Goal: Transaction & Acquisition: Purchase product/service

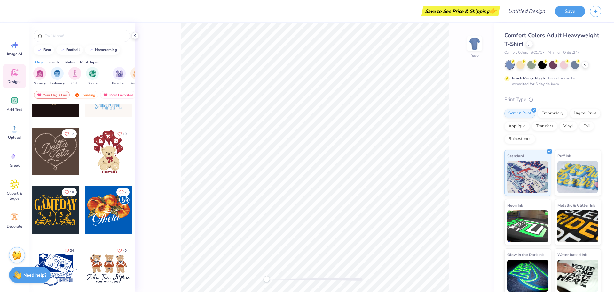
scroll to position [256, 0]
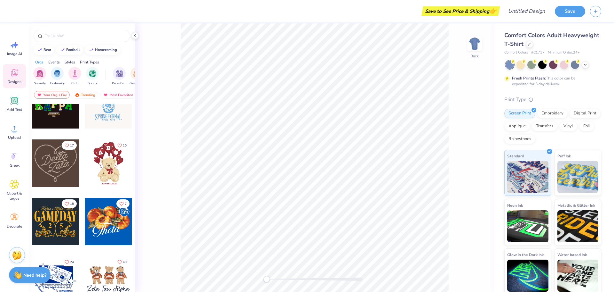
click at [111, 176] on div at bounding box center [108, 162] width 47 height 47
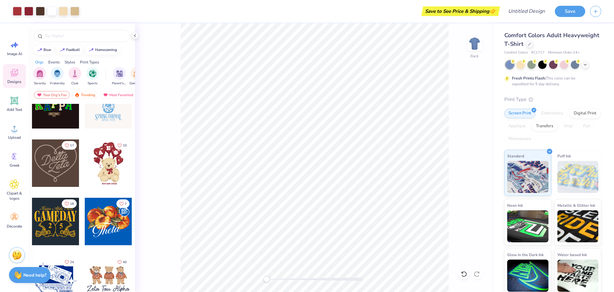
click at [106, 159] on div at bounding box center [108, 162] width 47 height 47
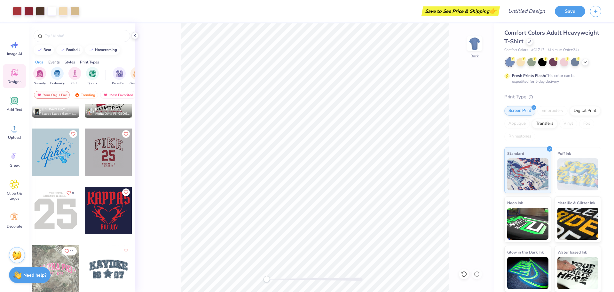
scroll to position [960, 0]
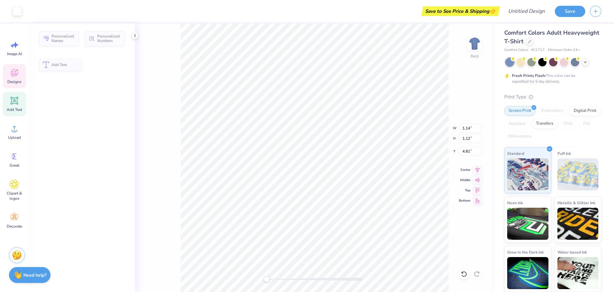
type input "1.14"
type input "1.12"
type input "4.81"
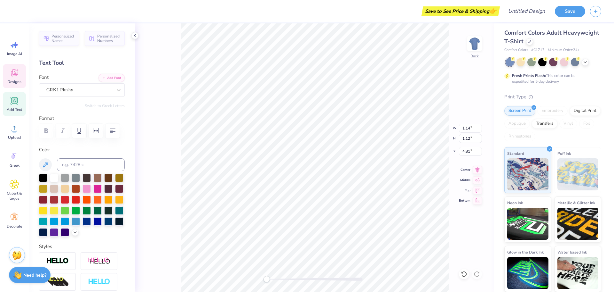
type input "5.54"
type input "6.17"
type input "6.56"
type input "1.14"
type input "1.12"
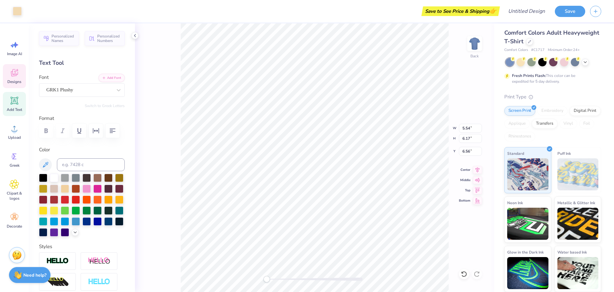
type input "4.81"
type textarea "Anagram"
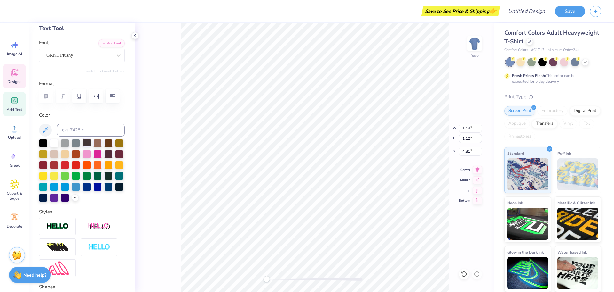
scroll to position [0, 0]
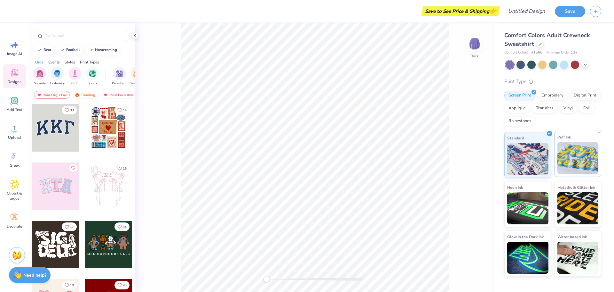
click at [569, 158] on img at bounding box center [578, 158] width 41 height 32
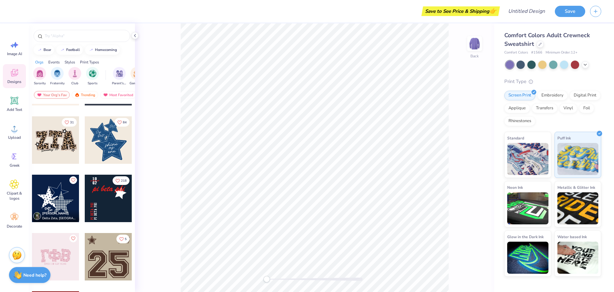
scroll to position [672, 0]
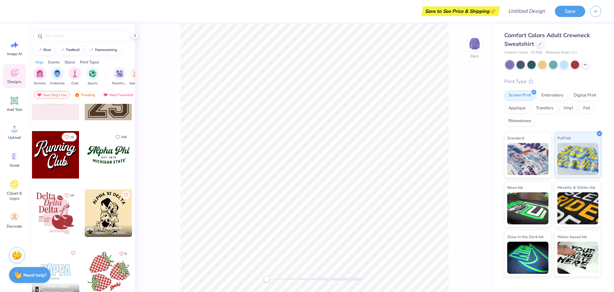
click at [71, 62] on div "Styles" at bounding box center [70, 62] width 11 height 6
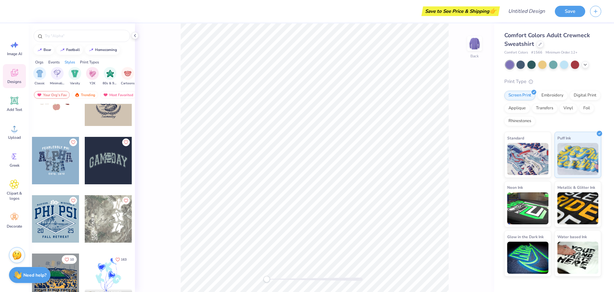
scroll to position [2016, 0]
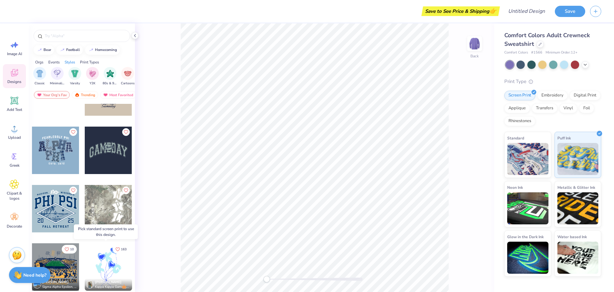
click at [94, 263] on div at bounding box center [108, 266] width 47 height 47
click at [102, 272] on div at bounding box center [108, 266] width 47 height 47
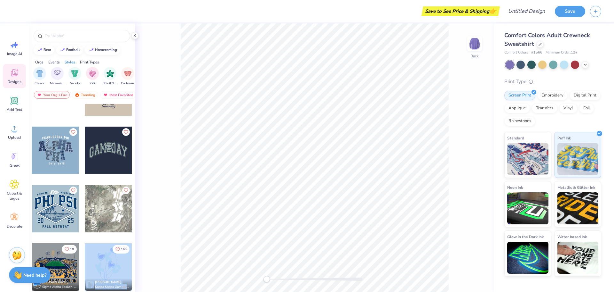
click at [216, 211] on div "Save to See Price & Shipping 👉 Design Title Save Image AI Designs Add Text Uplo…" at bounding box center [307, 146] width 614 height 292
click at [173, 256] on div "Back" at bounding box center [314, 157] width 359 height 268
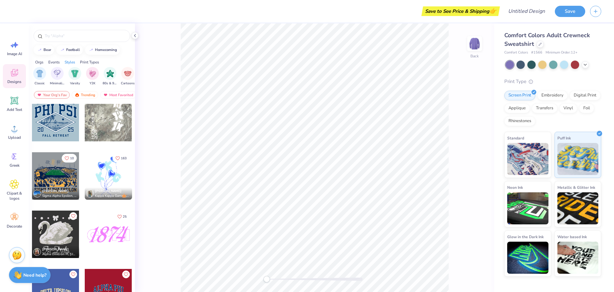
scroll to position [2112, 0]
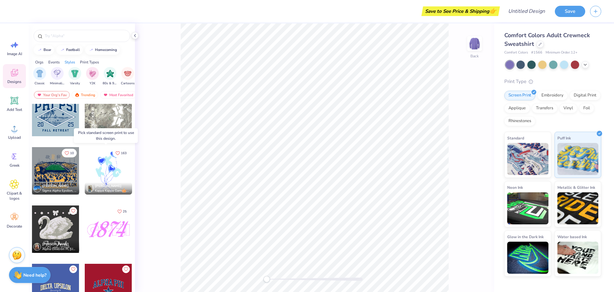
click at [108, 174] on div at bounding box center [108, 170] width 47 height 47
click at [526, 155] on img at bounding box center [528, 158] width 41 height 32
click at [101, 172] on div at bounding box center [108, 170] width 47 height 47
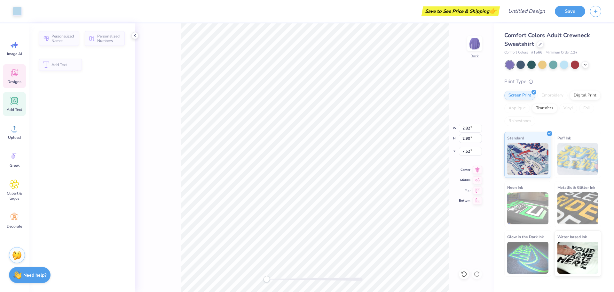
type input "2.82"
type input "2.90"
type input "7.52"
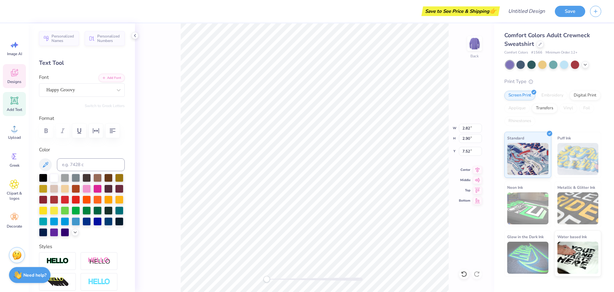
drag, startPoint x: 164, startPoint y: 151, endPoint x: 129, endPoint y: 147, distance: 35.5
click at [164, 151] on div "Back W 2.82 2.82 " H 2.90 2.90 " Y 7.52 7.52 " Center Middle Top Bottom" at bounding box center [314, 157] width 359 height 268
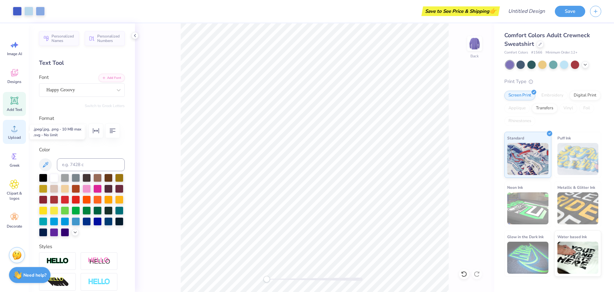
click at [13, 130] on circle at bounding box center [14, 131] width 4 height 4
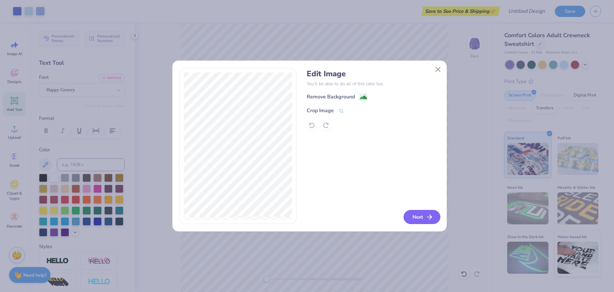
click at [423, 215] on button "Next" at bounding box center [422, 217] width 37 height 14
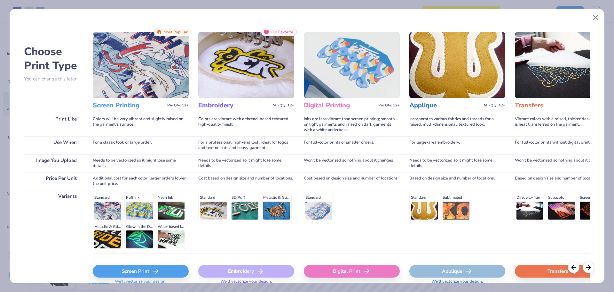
click at [139, 267] on div "Screen Print" at bounding box center [141, 270] width 96 height 13
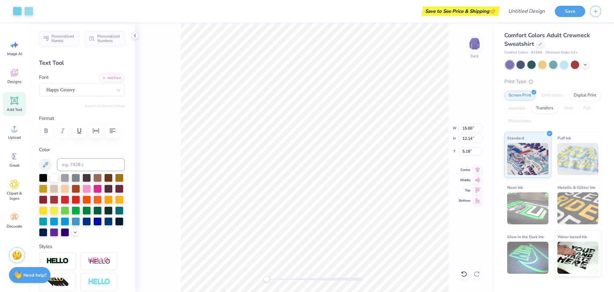
type input "5.94"
click at [337, 234] on li "Ungroup" at bounding box center [340, 234] width 50 height 12
click at [463, 276] on icon at bounding box center [464, 273] width 6 height 6
type input "1.38"
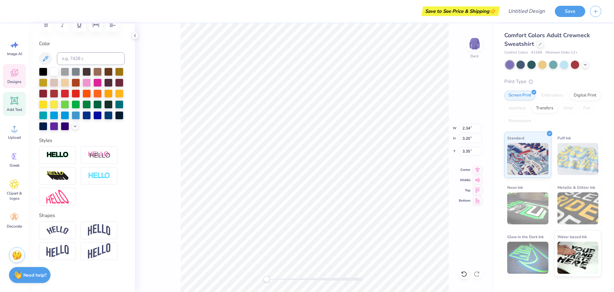
scroll to position [117, 0]
click at [349, 185] on li "Duplicate" at bounding box center [358, 184] width 50 height 12
type input "9.34"
click at [464, 273] on icon at bounding box center [464, 273] width 6 height 6
click at [476, 271] on icon at bounding box center [477, 273] width 6 height 6
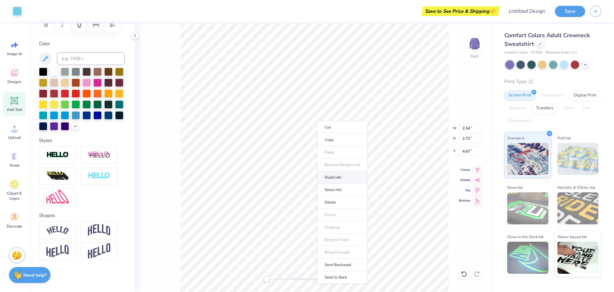
click at [342, 174] on li "Duplicate" at bounding box center [342, 177] width 50 height 12
type input "5.67"
click at [69, 110] on div at bounding box center [65, 114] width 8 height 8
click at [58, 110] on div at bounding box center [54, 114] width 8 height 8
click at [58, 100] on div at bounding box center [54, 104] width 8 height 8
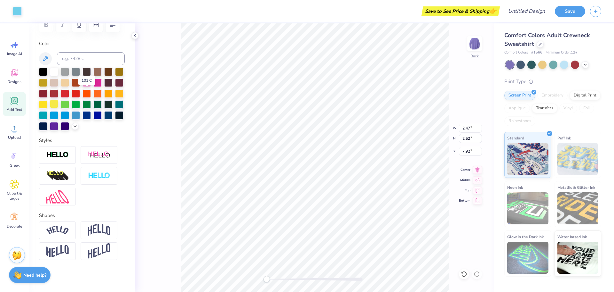
click at [58, 100] on div at bounding box center [54, 104] width 8 height 8
click at [58, 110] on div at bounding box center [54, 114] width 8 height 8
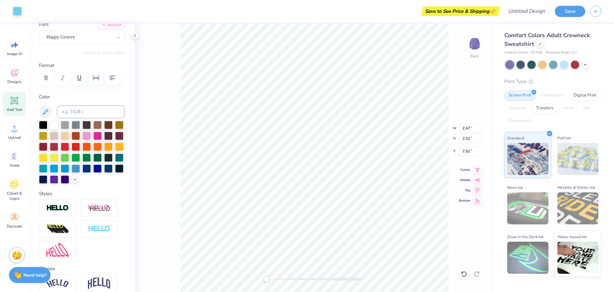
scroll to position [0, 0]
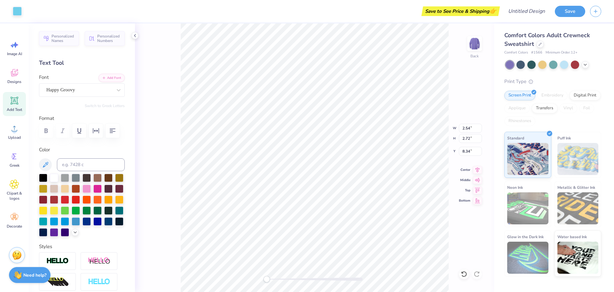
type input "6.29"
type input "13.92"
type input "1.38"
click at [11, 167] on span "Greek" at bounding box center [15, 165] width 10 height 5
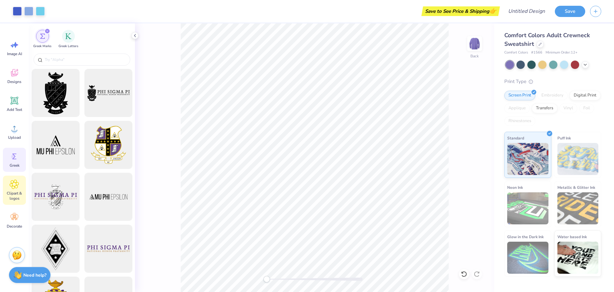
click at [14, 193] on span "Clipart & logos" at bounding box center [14, 195] width 21 height 10
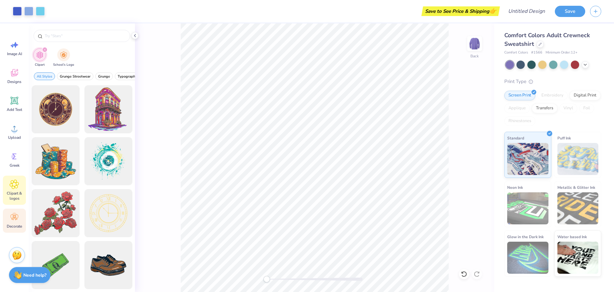
click at [16, 218] on icon at bounding box center [15, 218] width 3 height 3
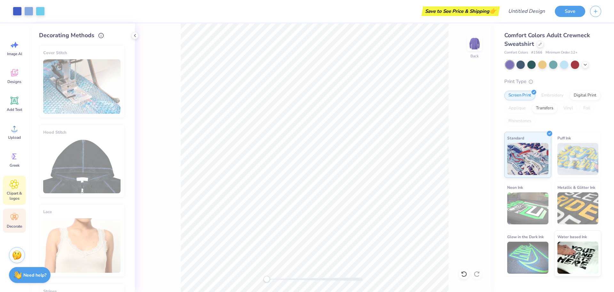
click at [13, 189] on div "Clipart & logos" at bounding box center [14, 189] width 23 height 29
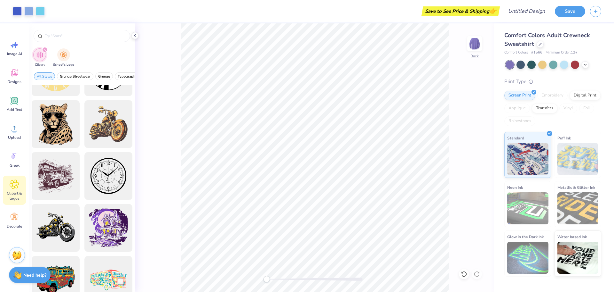
scroll to position [256, 0]
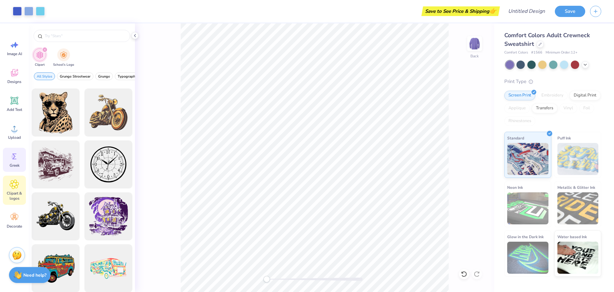
click at [23, 161] on div "Greek" at bounding box center [14, 160] width 23 height 24
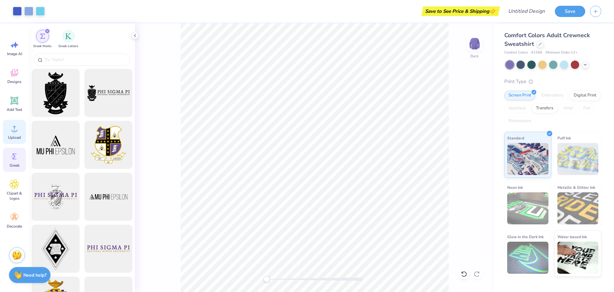
click at [15, 136] on span "Upload" at bounding box center [14, 137] width 13 height 5
click at [14, 76] on icon at bounding box center [15, 73] width 10 height 10
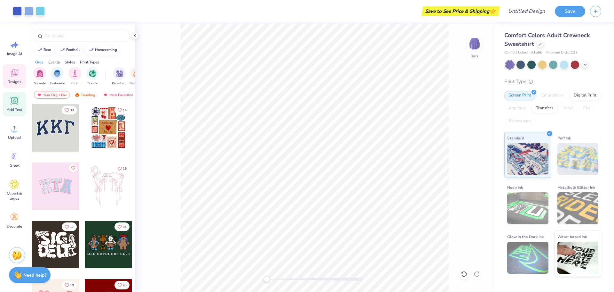
click at [25, 106] on div "Add Text" at bounding box center [14, 104] width 23 height 24
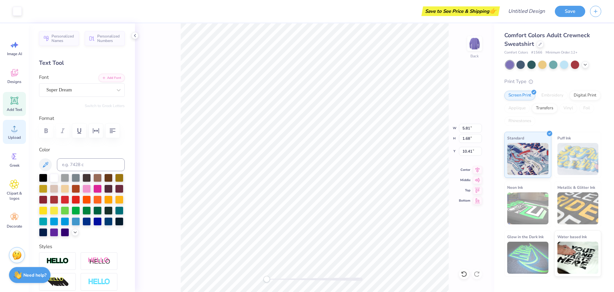
click at [12, 142] on div "Upload" at bounding box center [14, 132] width 23 height 24
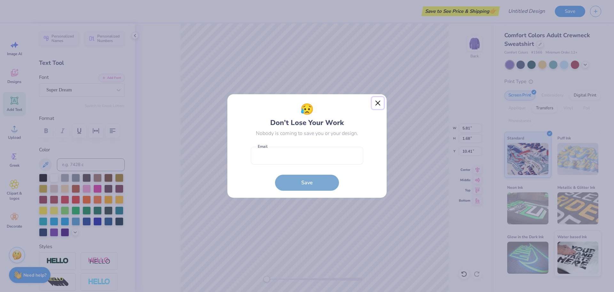
click at [379, 107] on button "Close" at bounding box center [378, 103] width 12 height 12
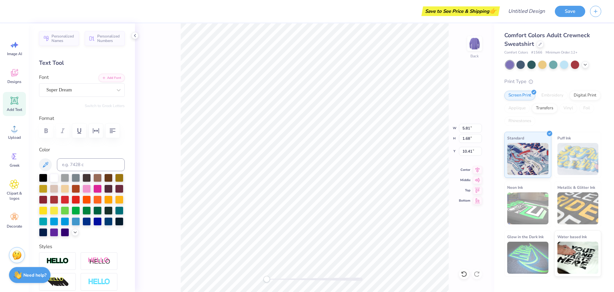
scroll to position [5, 1]
click at [73, 234] on icon at bounding box center [75, 231] width 5 height 5
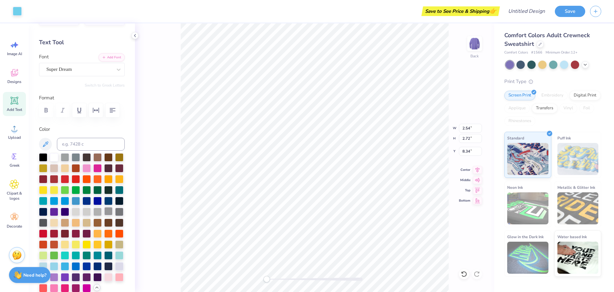
scroll to position [32, 0]
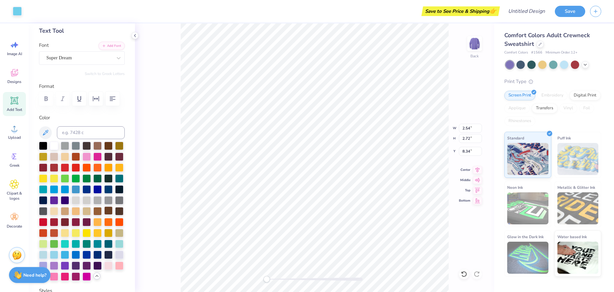
click at [104, 214] on div at bounding box center [108, 210] width 8 height 8
click at [103, 222] on div at bounding box center [82, 210] width 86 height 139
click at [115, 214] on div at bounding box center [119, 210] width 8 height 8
click at [44, 146] on div at bounding box center [43, 145] width 8 height 8
drag, startPoint x: 69, startPoint y: 150, endPoint x: 78, endPoint y: 148, distance: 9.2
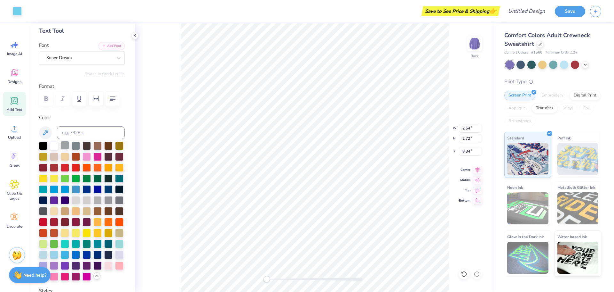
click at [69, 150] on div at bounding box center [82, 210] width 86 height 139
click at [78, 148] on div at bounding box center [76, 145] width 8 height 8
click at [11, 189] on icon at bounding box center [14, 184] width 9 height 10
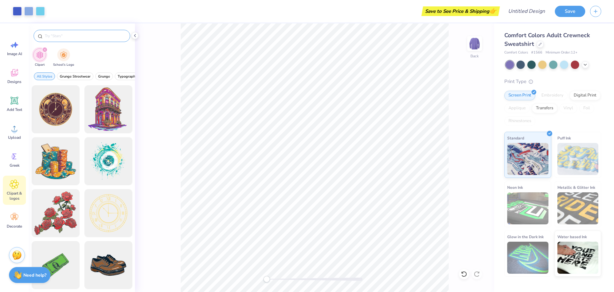
drag, startPoint x: 75, startPoint y: 33, endPoint x: 69, endPoint y: 32, distance: 6.2
click at [75, 33] on input "text" at bounding box center [85, 36] width 82 height 6
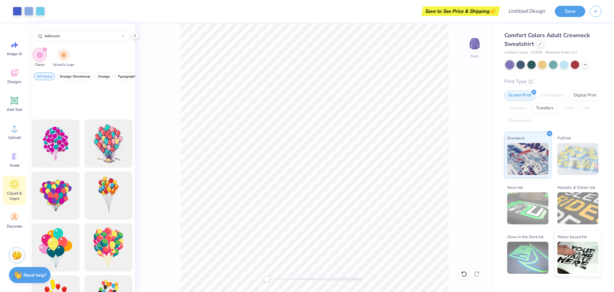
scroll to position [141, 0]
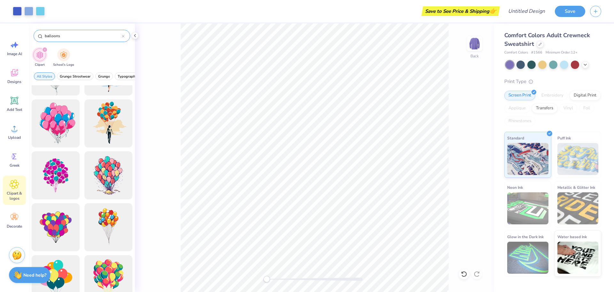
click at [67, 35] on input "balloons" at bounding box center [83, 36] width 78 height 6
type input "balloon"
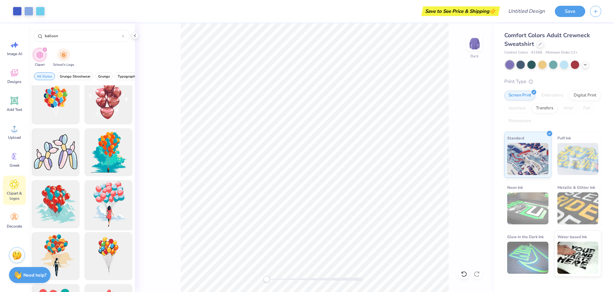
scroll to position [352, 0]
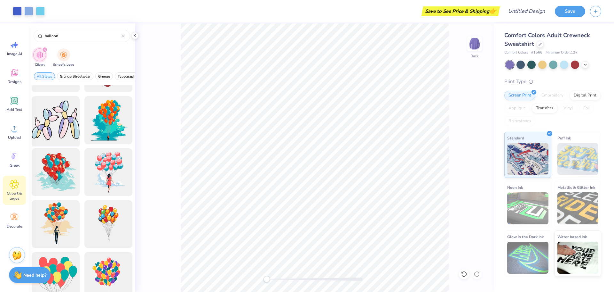
click at [65, 122] on div at bounding box center [55, 120] width 53 height 53
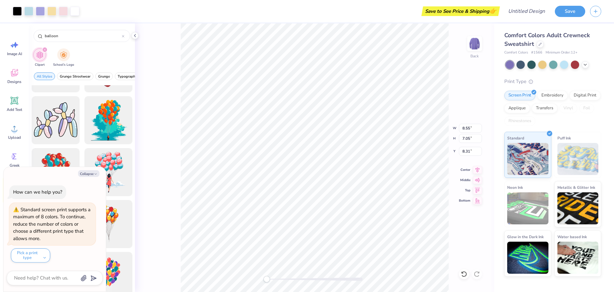
click at [579, 157] on img at bounding box center [578, 159] width 41 height 32
click at [89, 171] on button "Collapse" at bounding box center [88, 173] width 21 height 7
type textarea "x"
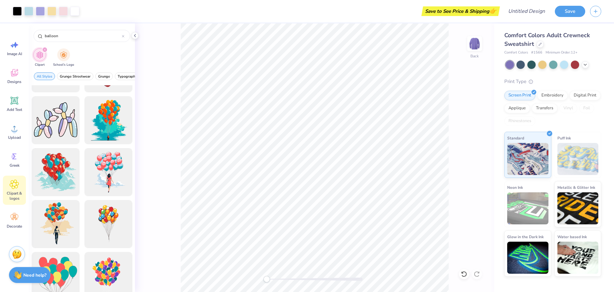
click at [19, 257] on img at bounding box center [17, 254] width 10 height 10
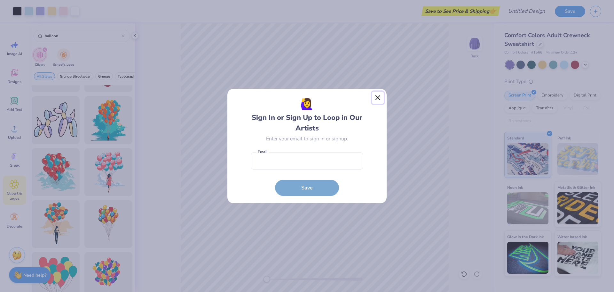
click at [379, 98] on button "Close" at bounding box center [378, 98] width 12 height 12
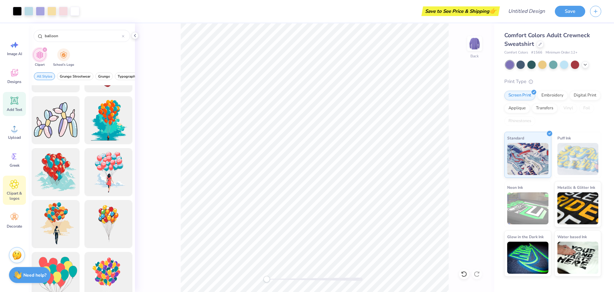
click at [19, 110] on span "Add Text" at bounding box center [14, 109] width 15 height 5
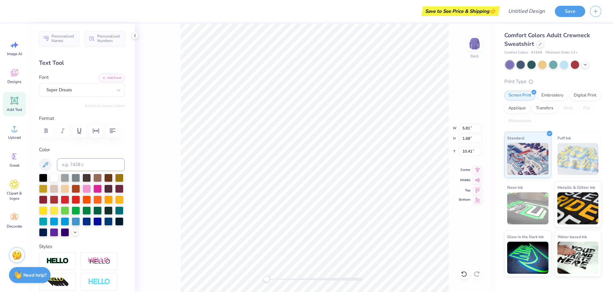
scroll to position [5, 1]
type textarea "ANAGRAM"
click at [338, 157] on li "Duplicate" at bounding box center [346, 158] width 50 height 12
type input "3.54"
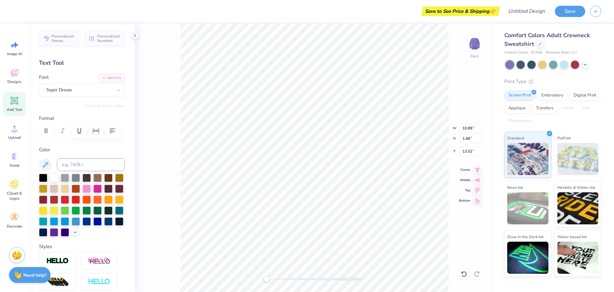
scroll to position [5, 1]
type textarea "a"
type textarea "AMBASSADOR"
click at [456, 229] on div "Back W 15.19 15.19 " H 1.73 1.73 " Y 13.74 13.74 " Center Middle Top Bottom" at bounding box center [314, 157] width 359 height 268
click at [451, 211] on div "Back" at bounding box center [314, 157] width 359 height 268
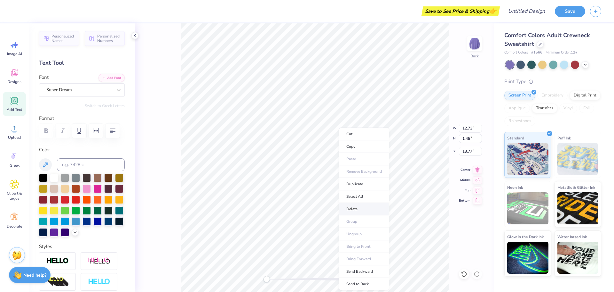
click at [355, 210] on li "Delete" at bounding box center [364, 209] width 50 height 12
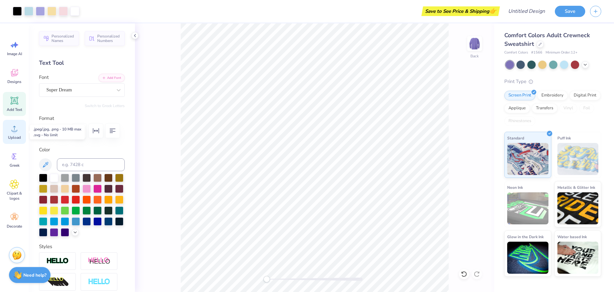
click at [7, 134] on div "Upload" at bounding box center [14, 132] width 23 height 24
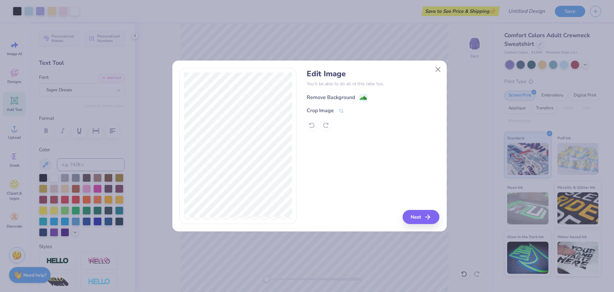
click at [361, 98] on image at bounding box center [363, 97] width 7 height 7
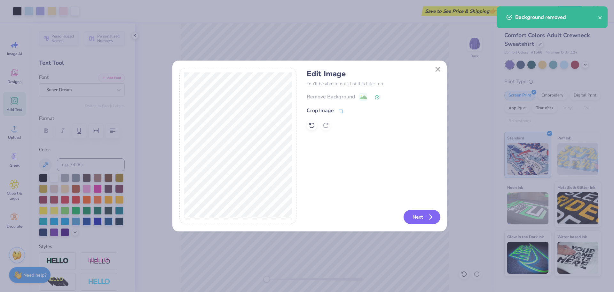
click at [421, 211] on button "Next" at bounding box center [422, 217] width 37 height 14
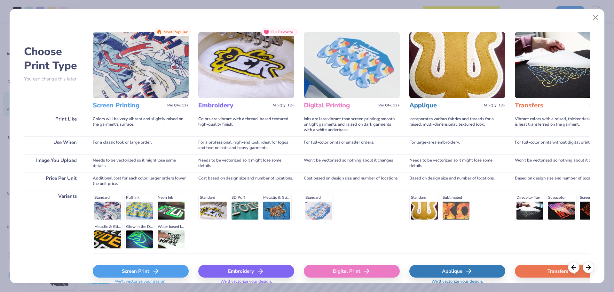
click at [151, 269] on div "Screen Print" at bounding box center [141, 270] width 96 height 13
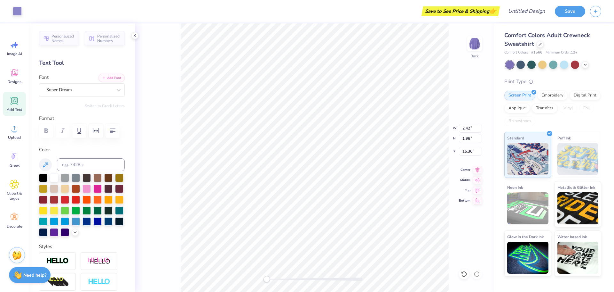
type input "2.42"
type input "1.96"
type input "15.36"
click at [468, 274] on div at bounding box center [464, 274] width 10 height 10
click at [457, 188] on div "Back" at bounding box center [314, 157] width 359 height 268
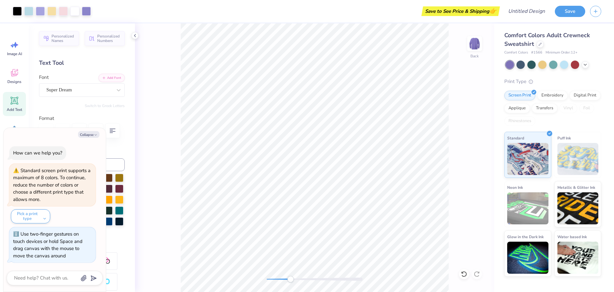
click at [294, 275] on div "Back" at bounding box center [314, 157] width 359 height 268
click at [467, 275] on icon at bounding box center [464, 273] width 6 height 6
click at [464, 275] on icon at bounding box center [464, 273] width 6 height 6
click at [479, 272] on icon at bounding box center [478, 271] width 1 height 1
drag, startPoint x: 294, startPoint y: 277, endPoint x: 287, endPoint y: 277, distance: 6.4
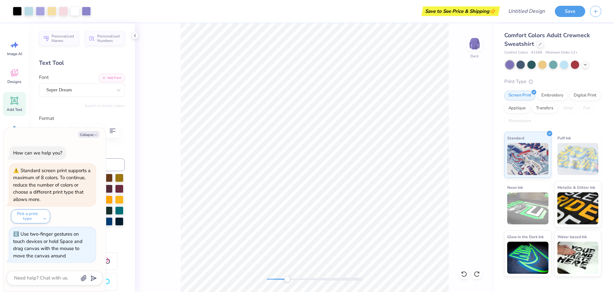
click at [287, 277] on div "Accessibility label" at bounding box center [287, 279] width 6 height 6
click at [398, 182] on li "Duplicate" at bounding box center [407, 184] width 50 height 12
type textarea "x"
type input "13.25"
click at [463, 275] on icon at bounding box center [464, 273] width 6 height 6
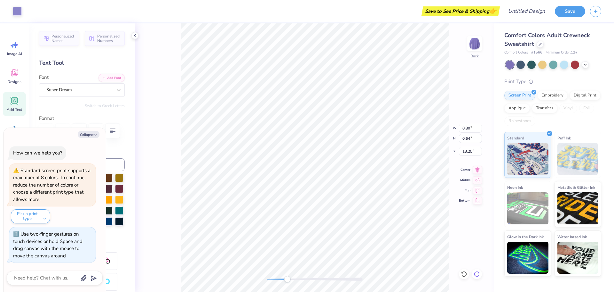
click at [476, 275] on icon at bounding box center [477, 273] width 6 height 6
click at [269, 282] on div "Back" at bounding box center [314, 157] width 359 height 268
click at [112, 114] on div "Personalized Names Personalized Numbers Text Tool Add Font Font Super Dream Swi…" at bounding box center [82, 157] width 106 height 268
click at [92, 83] on div "Font Super Dream" at bounding box center [82, 85] width 86 height 23
click at [93, 92] on div "Super Dream" at bounding box center [79, 90] width 67 height 10
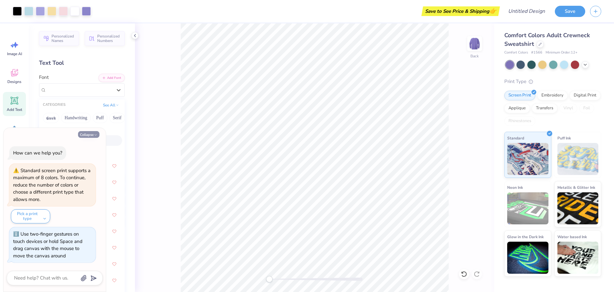
click at [91, 134] on button "Collapse" at bounding box center [88, 134] width 21 height 7
type textarea "x"
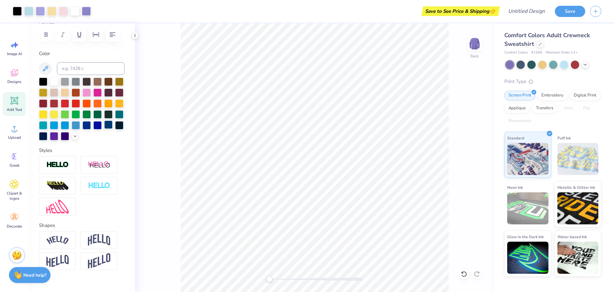
scroll to position [0, 0]
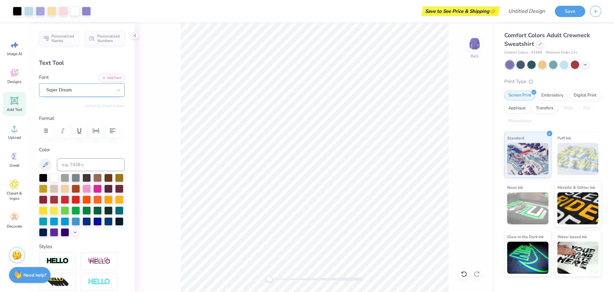
click at [80, 87] on div "Super Dream" at bounding box center [79, 90] width 67 height 10
type input "N"
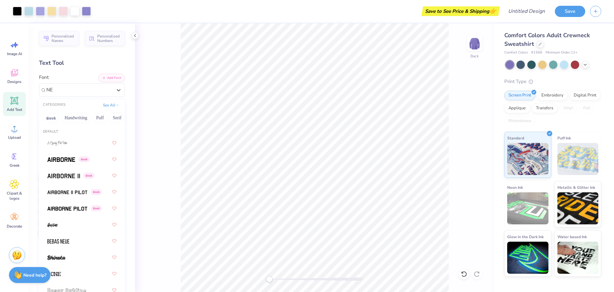
type input "N"
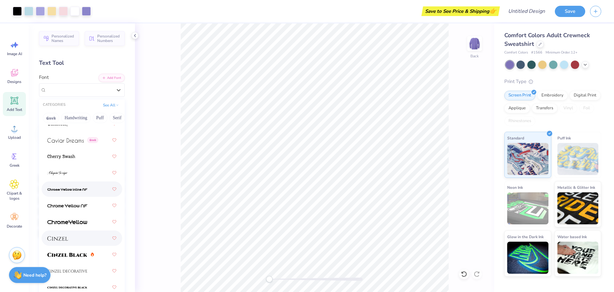
scroll to position [1024, 0]
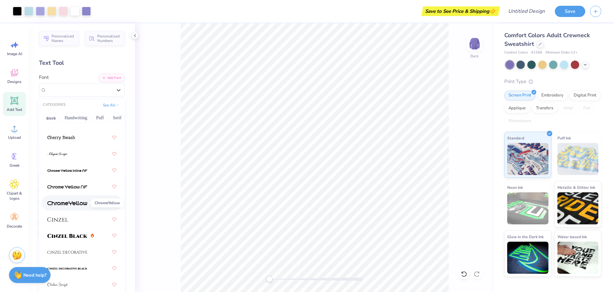
click at [76, 205] on span at bounding box center [67, 202] width 40 height 7
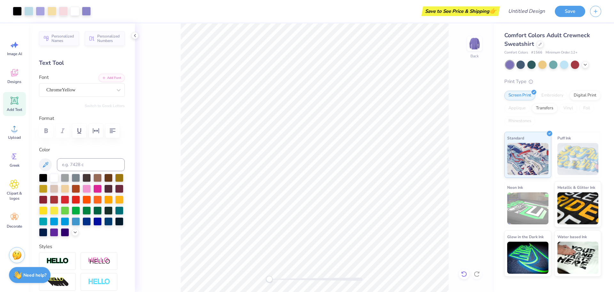
click at [463, 275] on icon at bounding box center [464, 273] width 6 height 6
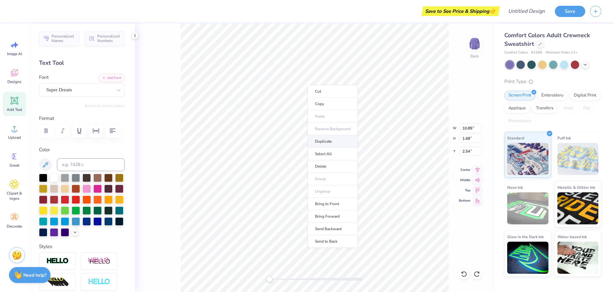
click at [330, 138] on li "Duplicate" at bounding box center [333, 141] width 50 height 12
type input "3.54"
type textarea "BALLOONS"
type input "2.54"
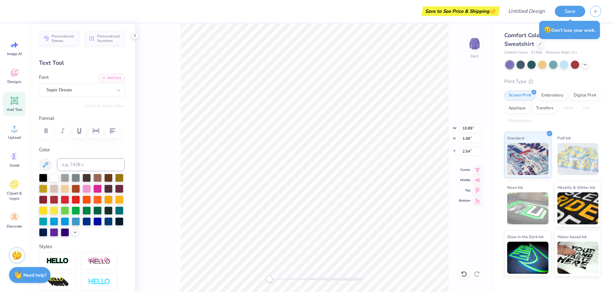
type input "11.56"
type input "1.75"
type input "3.96"
type input "10.89"
type input "1.68"
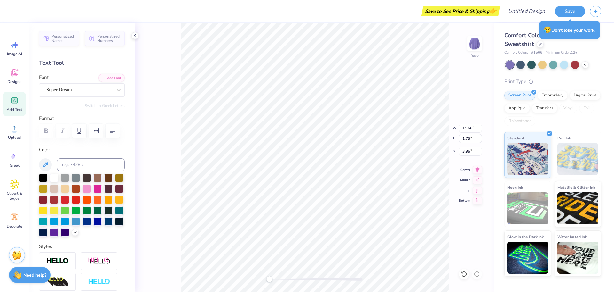
type input "1.32"
type input "7.84"
type input "1.18"
type input "3.47"
type input "10.89"
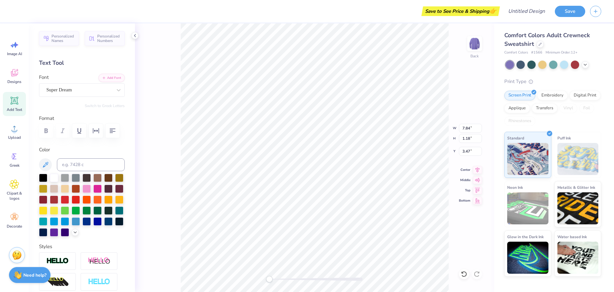
type input "1.68"
type input "1.52"
type input "7.84"
type input "1.18"
type input "3.20"
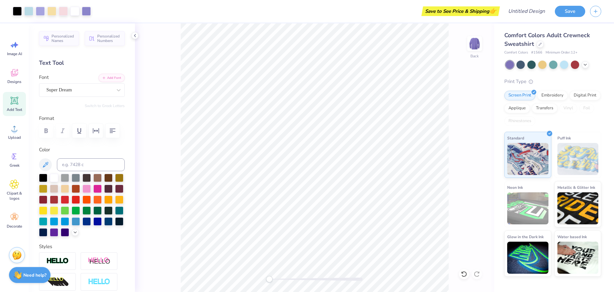
click at [469, 165] on div "Back" at bounding box center [314, 157] width 359 height 268
click at [524, 14] on input "Design Title" at bounding box center [519, 11] width 63 height 13
type input "BALLOON DOG"
click at [574, 15] on button "Save" at bounding box center [570, 10] width 30 height 11
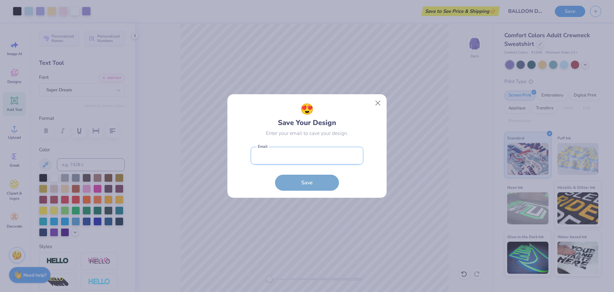
click at [299, 163] on input "email" at bounding box center [307, 156] width 113 height 18
type input "[EMAIL_ADDRESS][DOMAIN_NAME]"
click at [317, 181] on button "Save" at bounding box center [307, 181] width 64 height 16
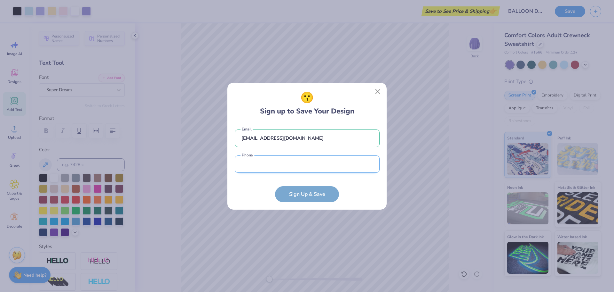
click at [302, 166] on input "tel" at bounding box center [307, 164] width 145 height 18
type input "[PHONE_NUMBER]"
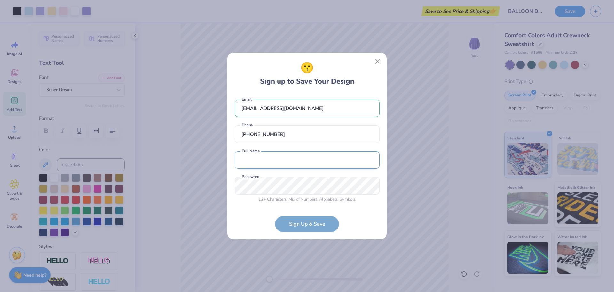
click at [275, 160] on input "text" at bounding box center [307, 160] width 145 height 18
type input "[PERSON_NAME]"
click at [300, 225] on form "[EMAIL_ADDRESS][DOMAIN_NAME] Email [PHONE_NUMBER] Phone [PERSON_NAME] Full Name…" at bounding box center [307, 162] width 145 height 139
click at [197, 175] on div "😗 Sign up to Save Your Design [EMAIL_ADDRESS][DOMAIN_NAME] Email [PHONE_NUMBER]…" at bounding box center [307, 146] width 614 height 292
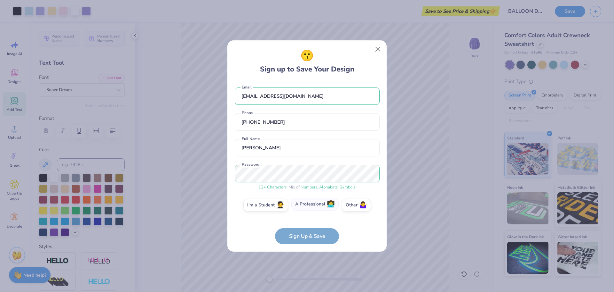
click at [315, 205] on label "A Professional 👩‍💻" at bounding box center [315, 203] width 47 height 13
click at [309, 205] on input "A Professional 👩‍💻" at bounding box center [307, 207] width 4 height 4
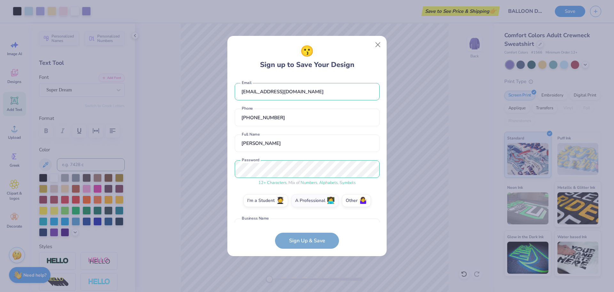
scroll to position [43, 0]
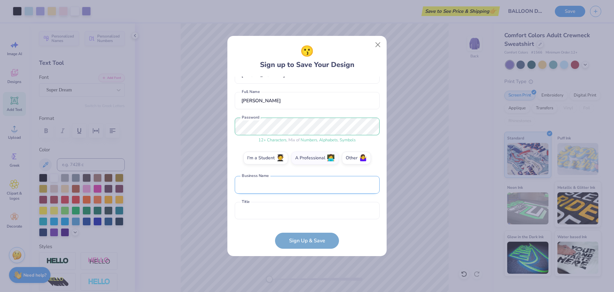
click at [272, 189] on input "text" at bounding box center [307, 185] width 145 height 18
type input "Anagram Balloons"
click at [278, 211] on input "text" at bounding box center [307, 211] width 145 height 18
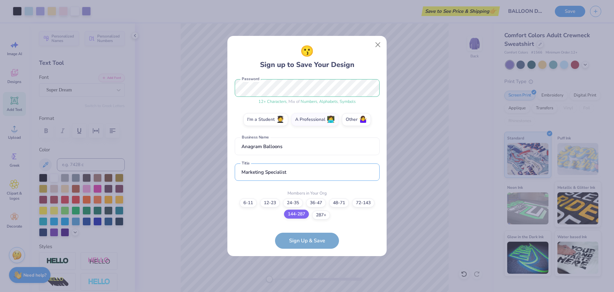
type input "Marketing Specialist"
click at [302, 213] on label "144-287" at bounding box center [296, 213] width 25 height 9
click at [305, 287] on input "144-287" at bounding box center [307, 289] width 4 height 4
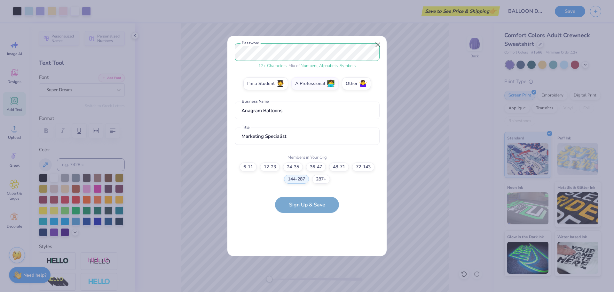
scroll to position [0, 0]
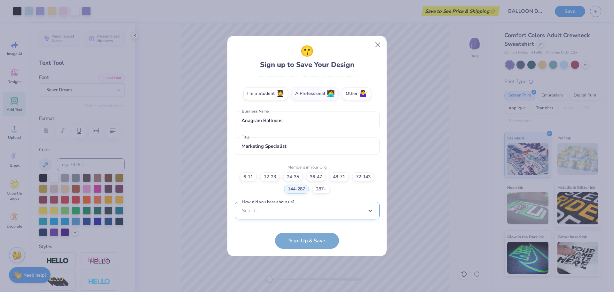
click at [280, 211] on div "option Word of Mouth focused, 8 of 15. 15 results available. Use Up and Down to…" at bounding box center [307, 260] width 145 height 117
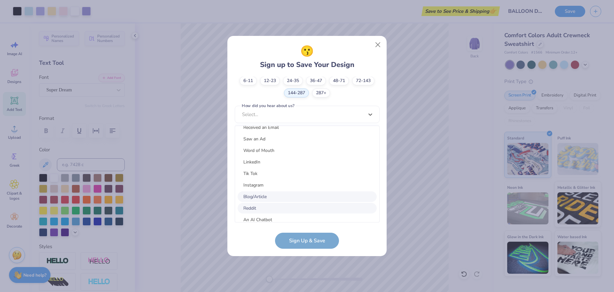
scroll to position [81, 0]
click at [264, 214] on div "Other" at bounding box center [307, 214] width 139 height 11
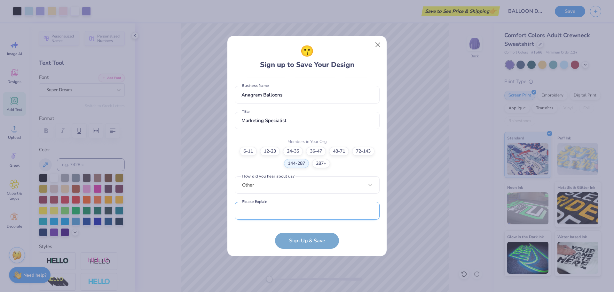
click at [286, 213] on input "text" at bounding box center [307, 211] width 145 height 18
click at [309, 188] on div "[EMAIL_ADDRESS][DOMAIN_NAME] Email [PHONE_NUMBER] Phone [PERSON_NAME] Full Name…" at bounding box center [307, 149] width 145 height 146
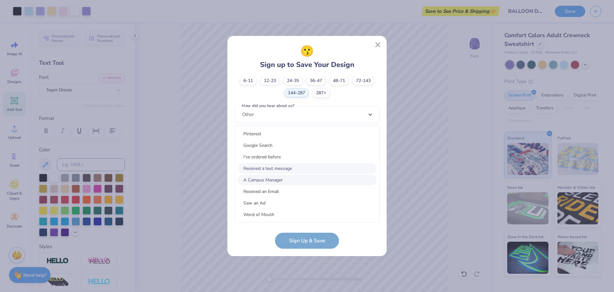
scroll to position [32, 0]
click at [277, 179] on div "Word of Mouth" at bounding box center [307, 182] width 139 height 11
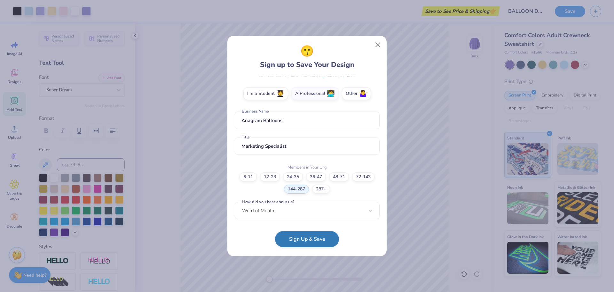
click at [310, 239] on button "Sign Up & Save" at bounding box center [307, 239] width 64 height 16
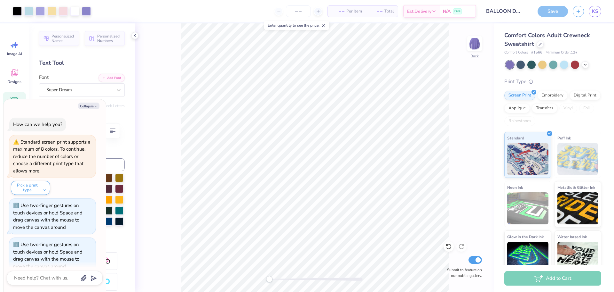
scroll to position [11, 0]
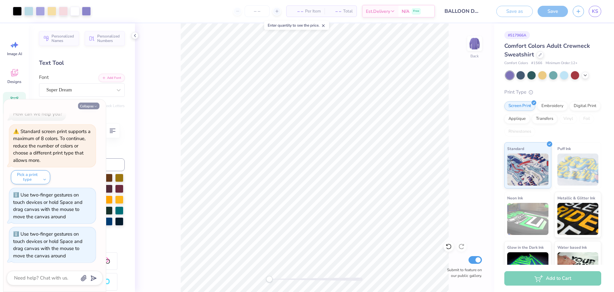
click at [85, 108] on button "Collapse" at bounding box center [88, 105] width 21 height 7
type textarea "x"
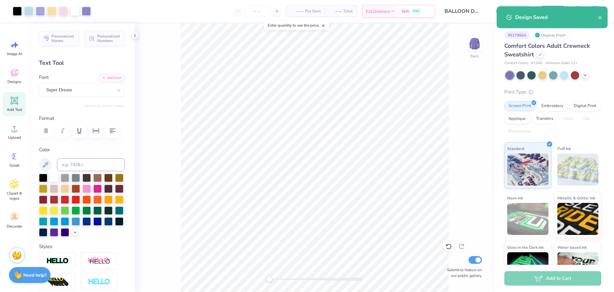
click at [604, 17] on div "Design Saved" at bounding box center [552, 17] width 111 height 22
click at [599, 20] on icon "close" at bounding box center [600, 17] width 4 height 5
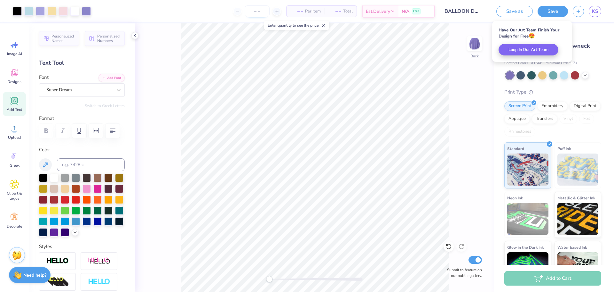
click at [256, 14] on input "number" at bounding box center [257, 11] width 25 height 12
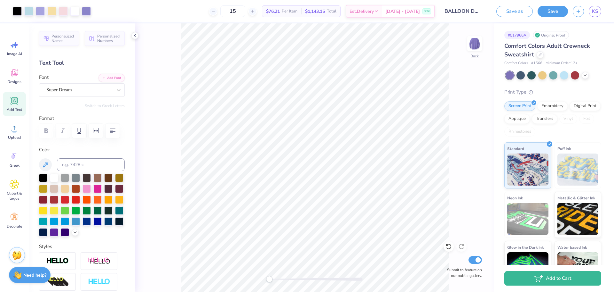
drag, startPoint x: 246, startPoint y: 11, endPoint x: 227, endPoint y: 11, distance: 18.9
click at [227, 11] on div "15" at bounding box center [233, 11] width 48 height 12
type input "100"
drag, startPoint x: 235, startPoint y: 13, endPoint x: 212, endPoint y: 12, distance: 22.7
click at [212, 12] on div "100 $50.58 Per Item $5,058.00 Total Est. Delivery [DATE] - [DATE] Free" at bounding box center [266, 11] width 340 height 22
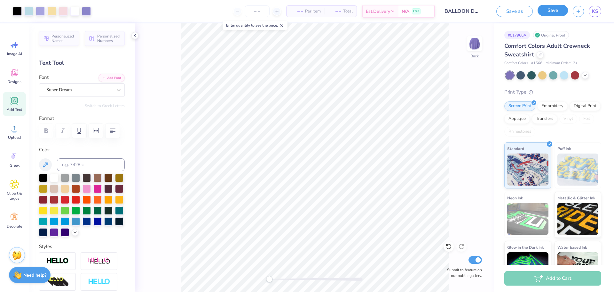
click at [547, 10] on button "Save" at bounding box center [553, 10] width 30 height 11
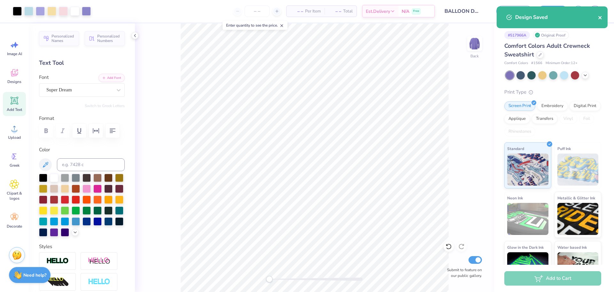
click at [601, 18] on icon "close" at bounding box center [600, 17] width 3 height 3
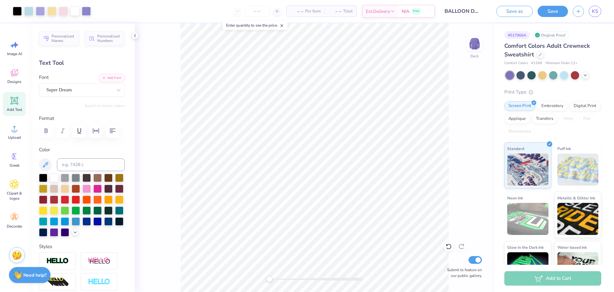
click at [601, 8] on div "Design Saved" at bounding box center [553, 6] width 114 height 3
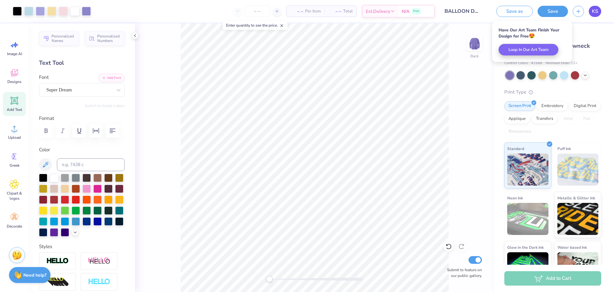
click at [593, 9] on span "KS" at bounding box center [595, 11] width 6 height 7
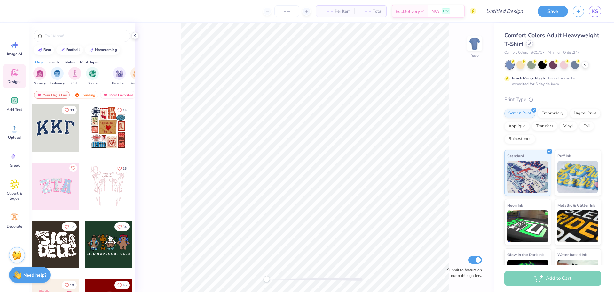
click at [534, 44] on div at bounding box center [529, 43] width 7 height 7
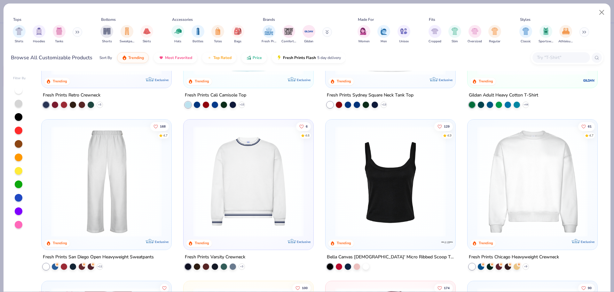
scroll to position [288, 0]
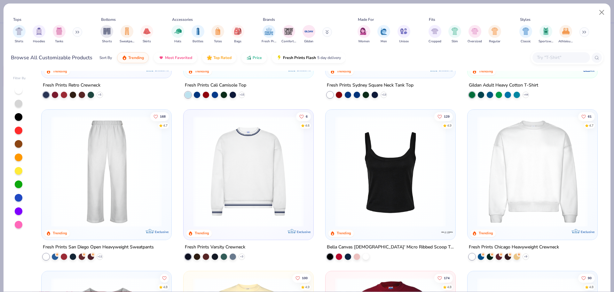
click at [529, 182] on img at bounding box center [532, 171] width 117 height 111
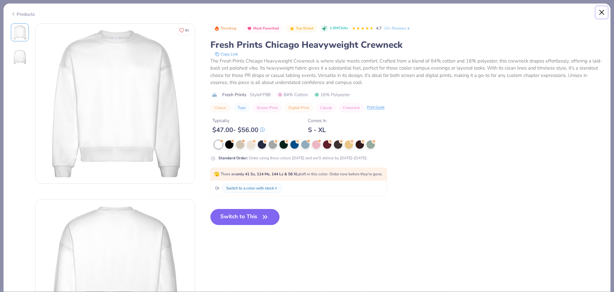
click at [604, 11] on button "Close" at bounding box center [602, 12] width 12 height 12
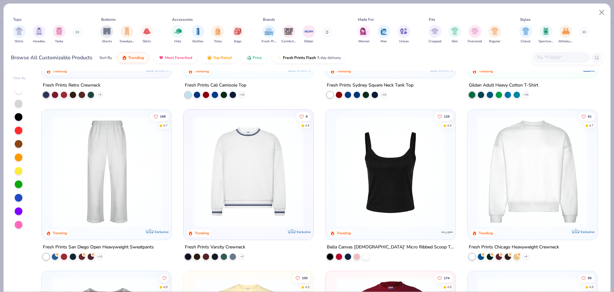
click at [258, 186] on img at bounding box center [248, 171] width 117 height 111
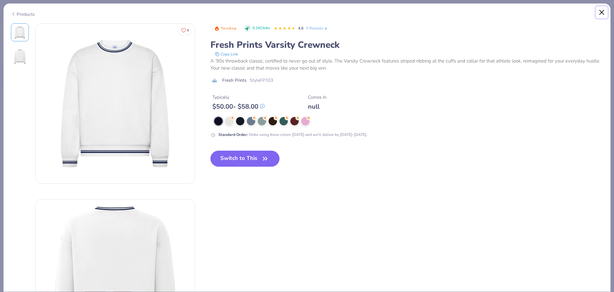
click at [597, 12] on button "Close" at bounding box center [602, 12] width 12 height 12
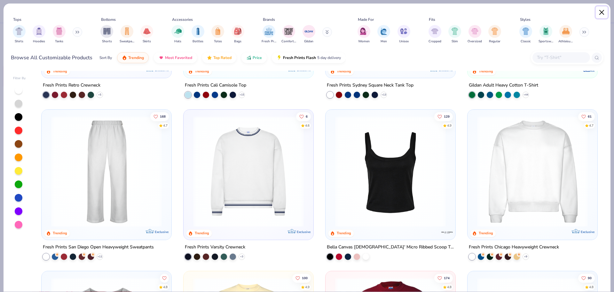
click at [603, 12] on button "Close" at bounding box center [602, 12] width 12 height 12
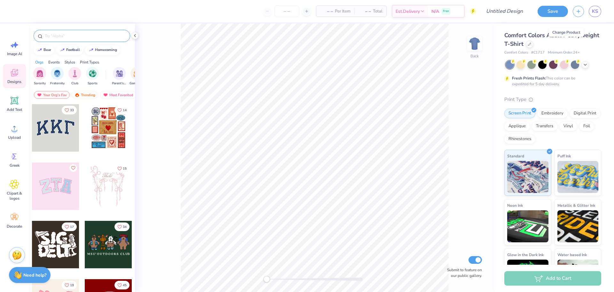
click at [61, 34] on input "text" at bounding box center [85, 36] width 82 height 6
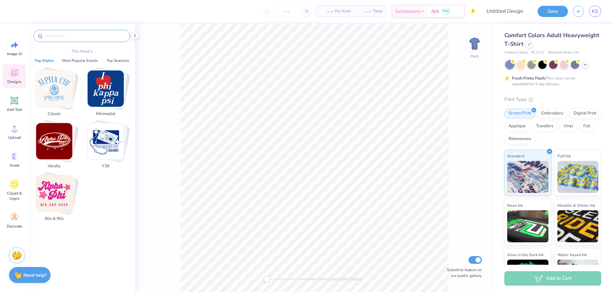
click at [61, 97] on img "Stack Card Button Classic" at bounding box center [54, 88] width 36 height 36
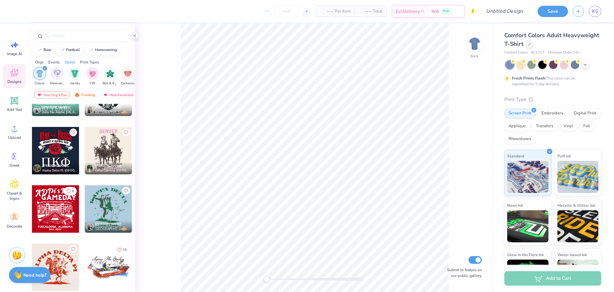
scroll to position [3328, 0]
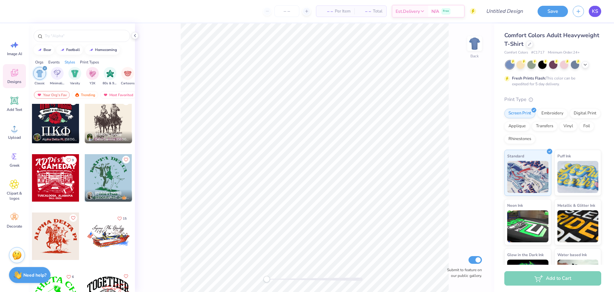
click at [597, 9] on span "KS" at bounding box center [595, 11] width 6 height 7
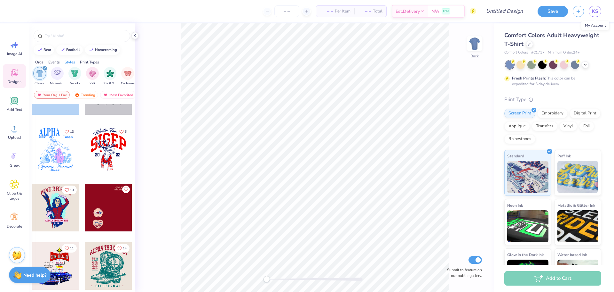
scroll to position [4001, 0]
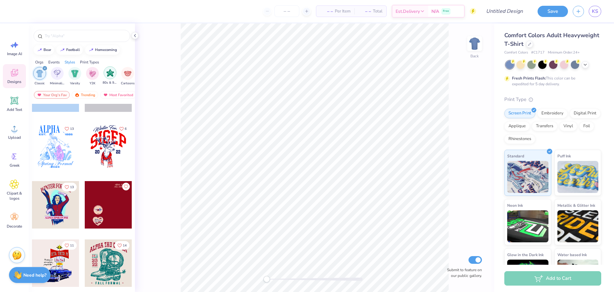
click at [109, 74] on img "filter for 80s & 90s" at bounding box center [110, 72] width 7 height 7
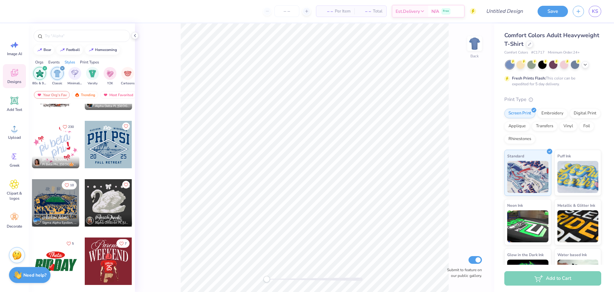
scroll to position [448, 0]
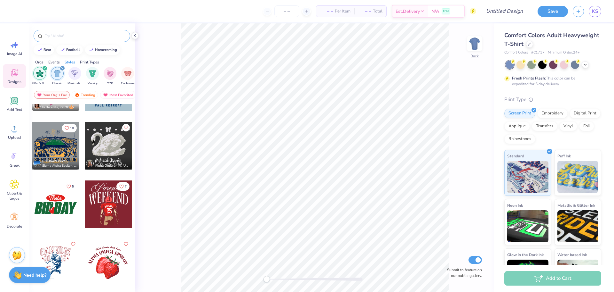
click at [60, 36] on input "text" at bounding box center [85, 36] width 82 height 6
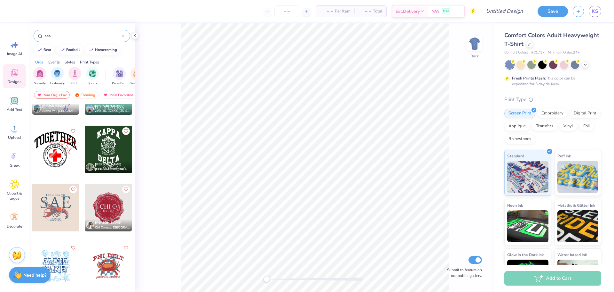
scroll to position [128, 0]
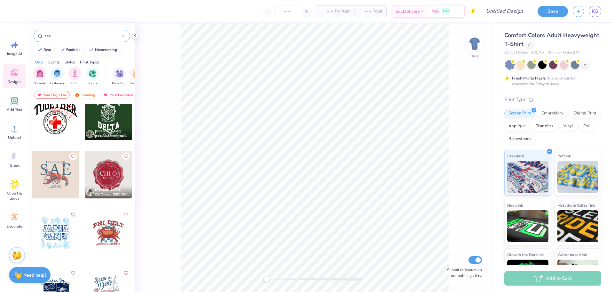
drag, startPoint x: 70, startPoint y: 37, endPoint x: 48, endPoint y: 37, distance: 21.8
click at [48, 37] on input "sea" at bounding box center [83, 36] width 78 height 6
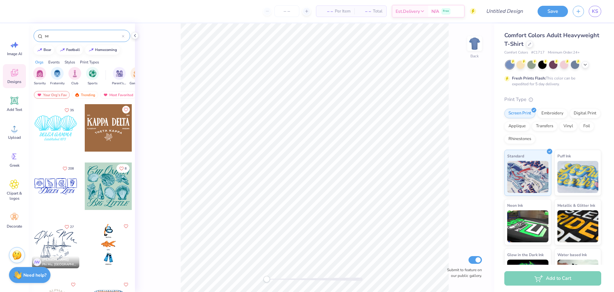
type input "s"
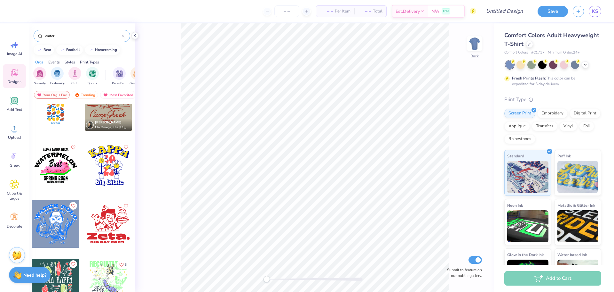
scroll to position [371, 0]
drag, startPoint x: 55, startPoint y: 36, endPoint x: 31, endPoint y: 33, distance: 24.9
click at [31, 33] on div "water" at bounding box center [82, 34] width 106 height 22
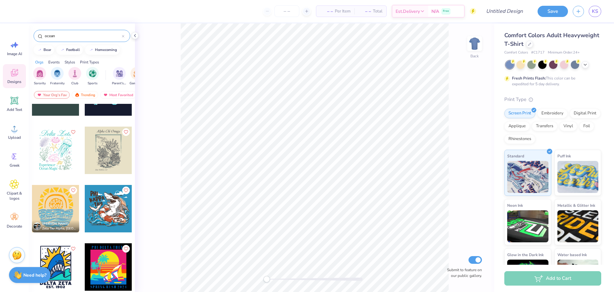
scroll to position [0, 0]
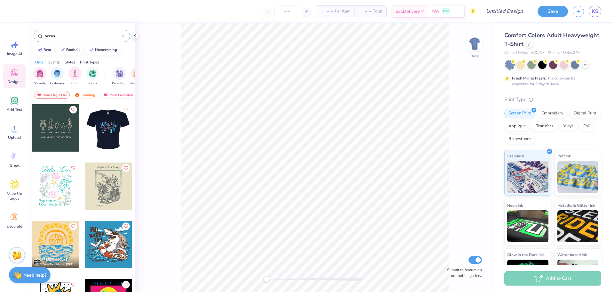
type input "ocean"
click at [95, 134] on div at bounding box center [107, 127] width 47 height 47
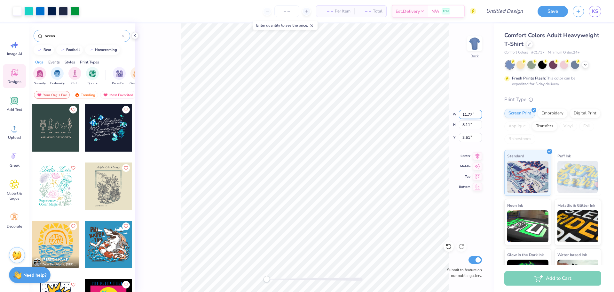
type input "11.77"
type input "8.11"
type input "3.51"
type input "7.41"
type input "3.08"
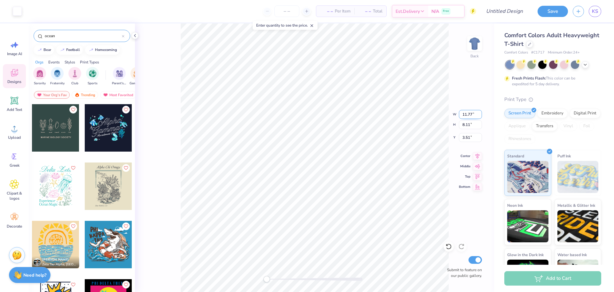
type input "4.18"
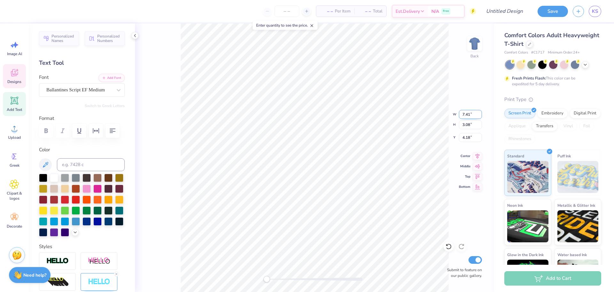
scroll to position [5, 1]
type textarea "Anagram"
type input "1.96"
type input "2.98"
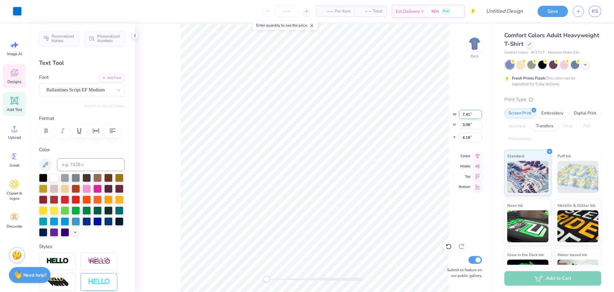
type input "7.77"
type textarea "G"
type textarea "Balloons"
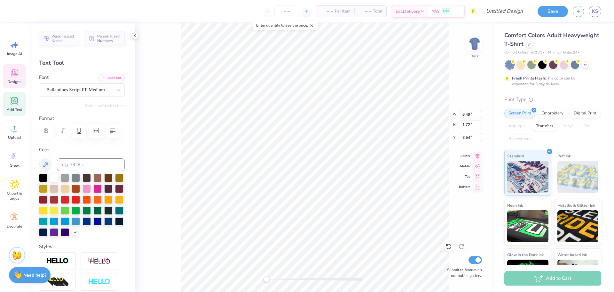
type textarea "Established 1977"
type input "1.77"
type input "2.24"
type input "9.21"
type input "1.85"
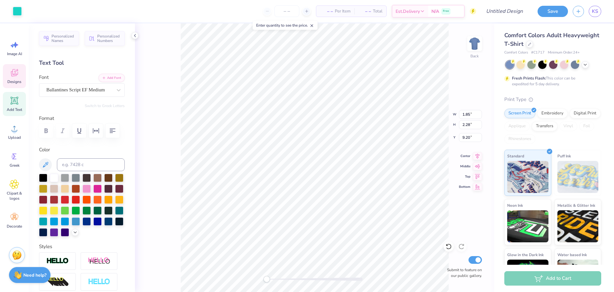
type input "2.28"
type input "9.20"
type input "1.88"
type input "2.30"
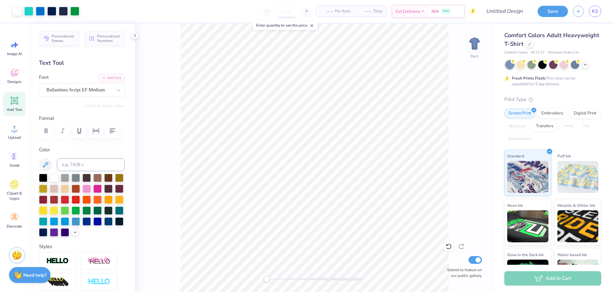
click at [276, 12] on input "number" at bounding box center [287, 11] width 25 height 12
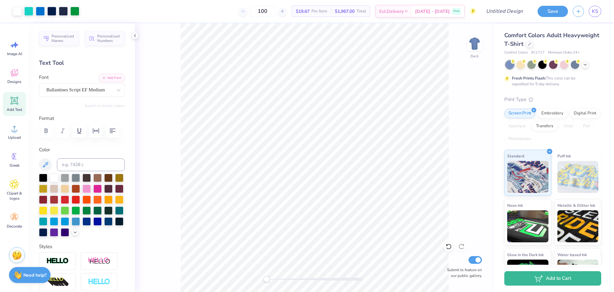
type input "100"
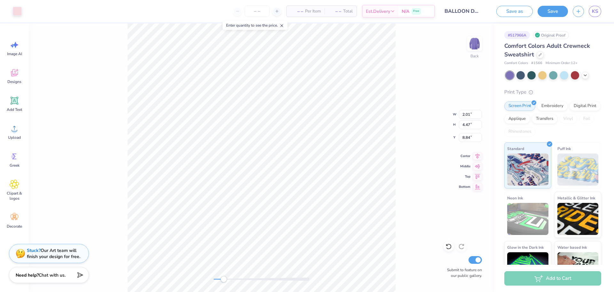
drag, startPoint x: 214, startPoint y: 280, endPoint x: 224, endPoint y: 279, distance: 9.9
click at [224, 279] on div "Accessibility label" at bounding box center [224, 279] width 6 height 6
type input "1.36"
type input "2.50"
type input "10.82"
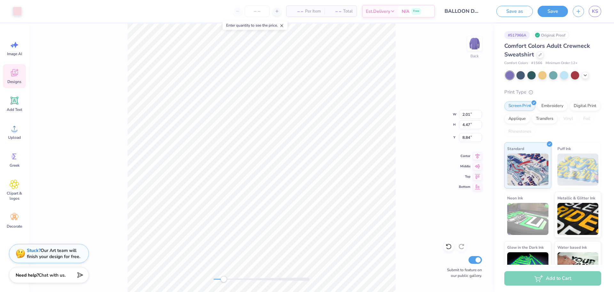
click at [20, 75] on div "Designs" at bounding box center [14, 76] width 23 height 24
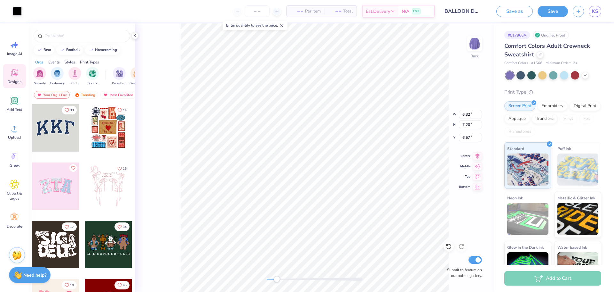
type input "6.32"
type input "7.20"
type input "6.57"
type input "1.62"
type input "2.91"
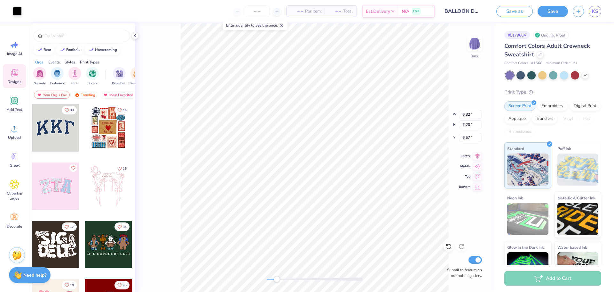
type input "10.73"
click at [19, 192] on span "Clipart & logos" at bounding box center [14, 195] width 21 height 10
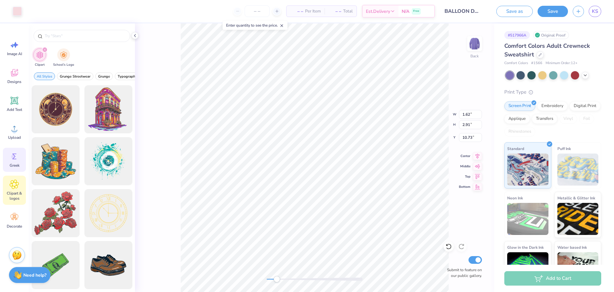
click at [14, 158] on circle at bounding box center [13, 156] width 4 height 4
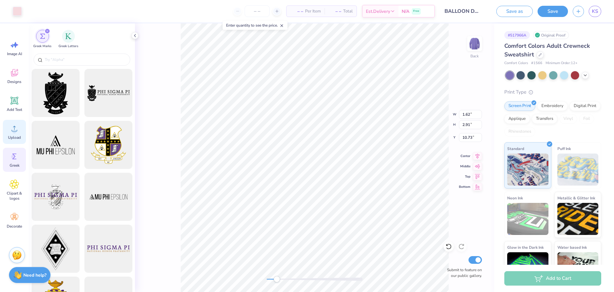
click at [14, 132] on circle at bounding box center [14, 131] width 4 height 4
click at [10, 218] on div "Decorate" at bounding box center [14, 220] width 23 height 24
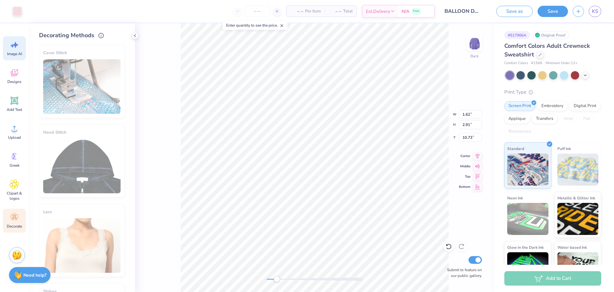
click at [9, 54] on span "Image AI" at bounding box center [14, 53] width 15 height 5
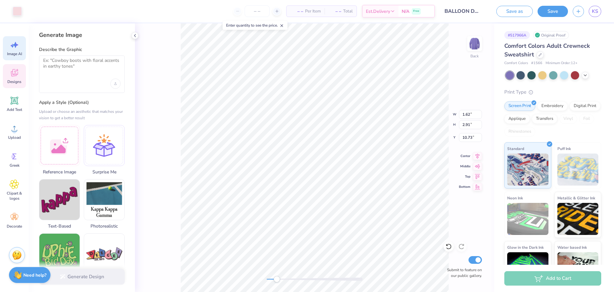
click at [15, 75] on icon at bounding box center [14, 73] width 6 height 5
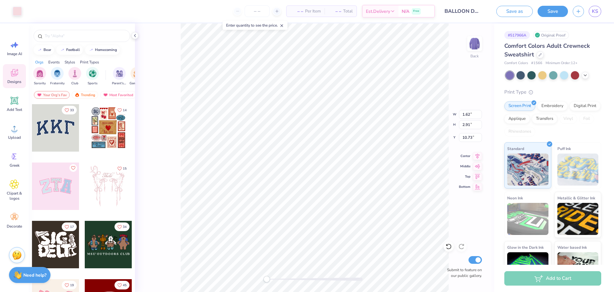
click at [252, 276] on div "Back W 1.62 1.62 " H 2.91 2.91 " Y 10.73 10.73 " Center Middle Top Bottom Submi…" at bounding box center [314, 157] width 359 height 268
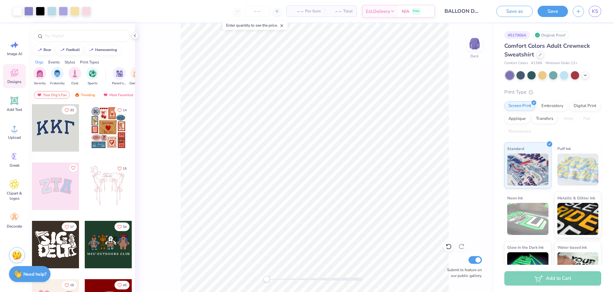
click at [24, 277] on div "Need help? Chat with us." at bounding box center [30, 274] width 42 height 16
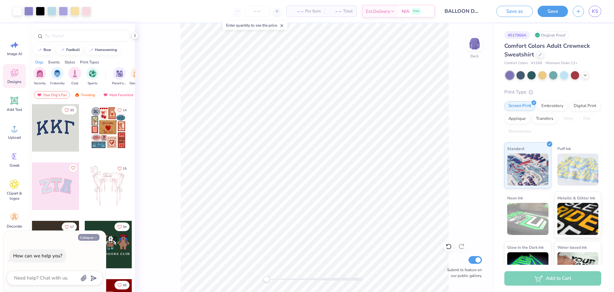
click at [98, 236] on button "Collapse" at bounding box center [88, 237] width 21 height 7
type textarea "x"
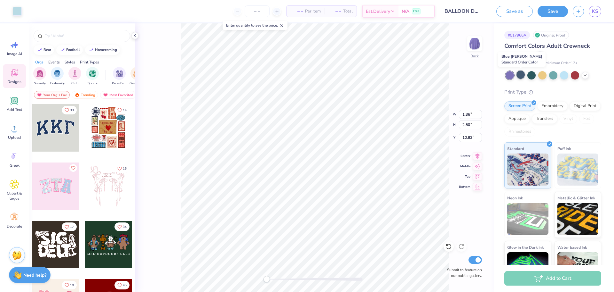
click at [522, 75] on div at bounding box center [521, 74] width 8 height 8
click at [583, 74] on icon at bounding box center [585, 74] width 5 height 5
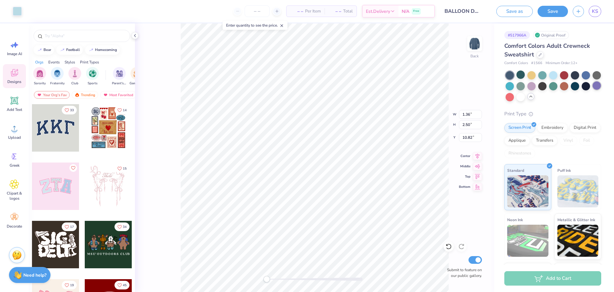
click at [593, 90] on div at bounding box center [597, 85] width 8 height 8
click at [525, 87] on div at bounding box center [521, 85] width 8 height 8
click at [593, 90] on div at bounding box center [597, 85] width 8 height 8
type input "1.62"
type input "2.91"
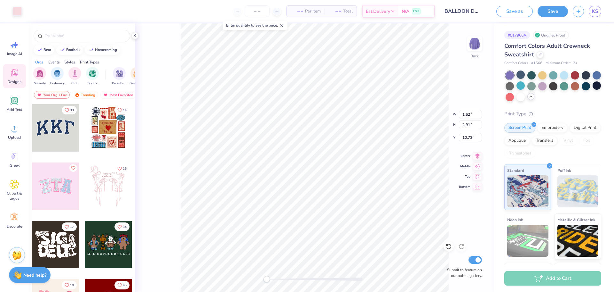
type input "10.73"
type input "2.01"
type input "4.47"
type input "8.84"
type input "1.30"
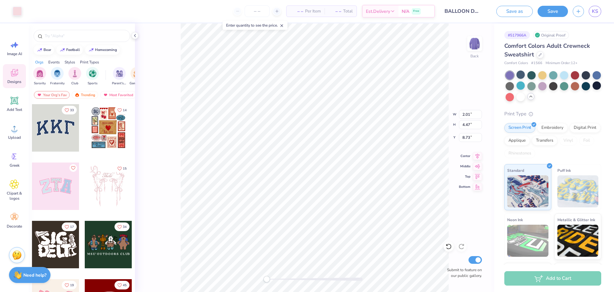
type input "4.50"
type input "8.93"
type input "2.01"
type input "4.47"
type input "8.73"
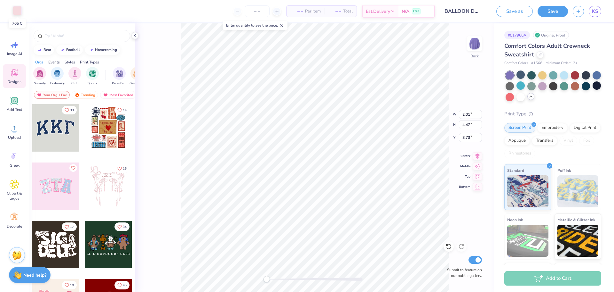
click at [16, 12] on div at bounding box center [17, 10] width 9 height 9
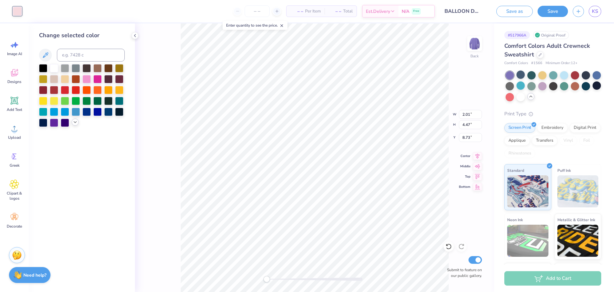
click at [77, 122] on icon at bounding box center [75, 121] width 5 height 5
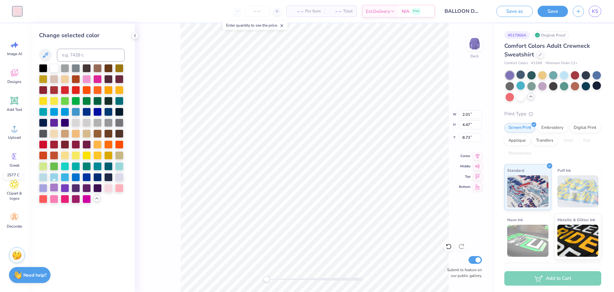
click at [52, 189] on div at bounding box center [54, 187] width 8 height 8
click at [61, 189] on div at bounding box center [65, 187] width 8 height 8
click at [46, 190] on div at bounding box center [43, 187] width 8 height 8
type input "1.30"
type input "4.50"
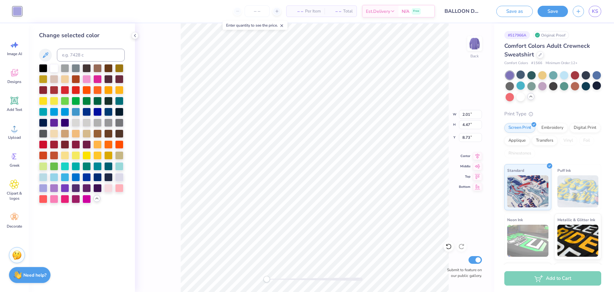
type input "8.93"
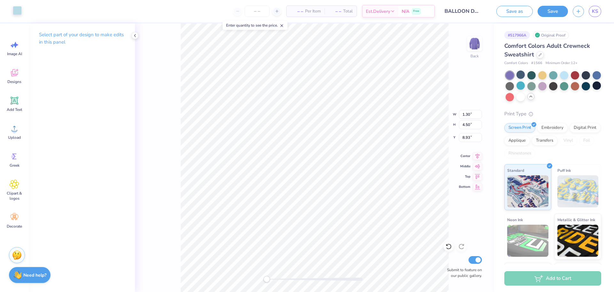
click at [21, 9] on div at bounding box center [17, 10] width 9 height 9
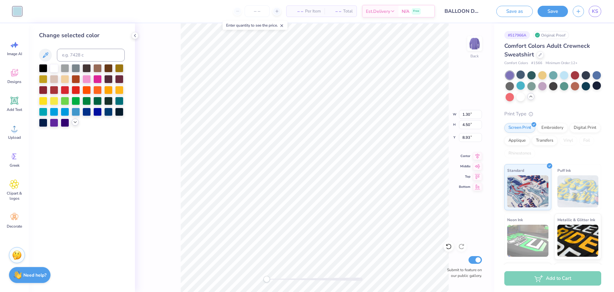
click at [74, 123] on icon at bounding box center [75, 121] width 5 height 5
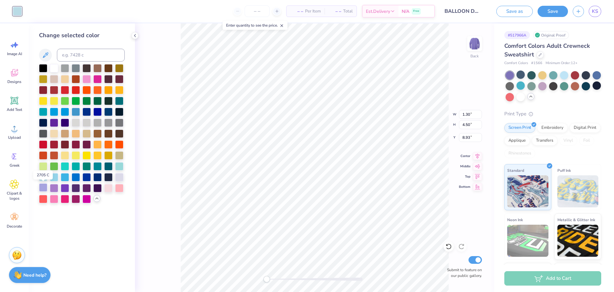
click at [43, 185] on div at bounding box center [43, 187] width 8 height 8
type input "1.00"
type input "2.30"
type input "6.56"
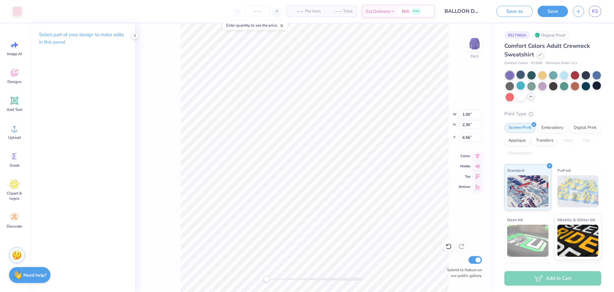
type input "1.30"
type input "4.50"
type input "8.93"
type input "1.03"
type input "3.58"
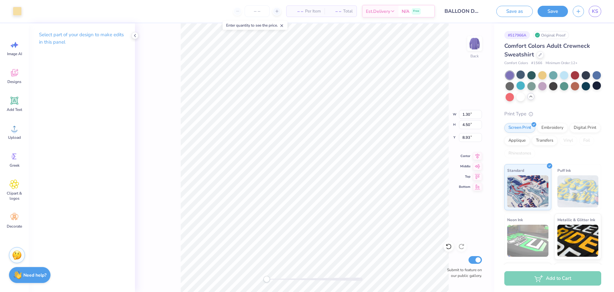
type input "9.78"
click at [525, 84] on div at bounding box center [521, 85] width 8 height 8
click at [565, 77] on div at bounding box center [564, 74] width 8 height 8
type input "1.14"
type input "1.75"
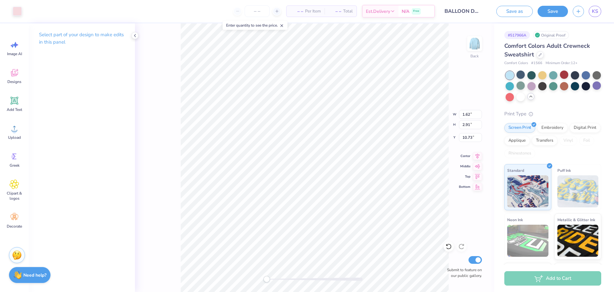
type input "9.01"
click at [445, 245] on div at bounding box center [449, 246] width 10 height 10
click at [17, 12] on div at bounding box center [17, 10] width 9 height 9
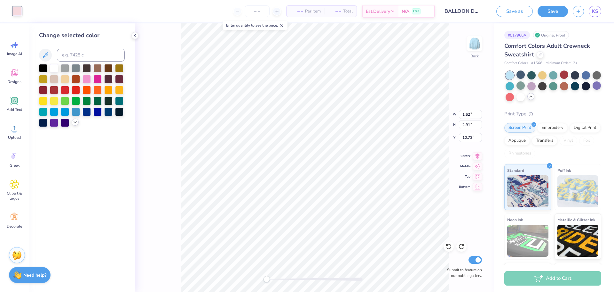
click at [74, 124] on icon at bounding box center [75, 121] width 5 height 5
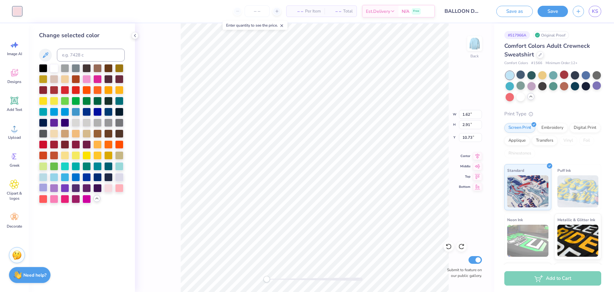
click at [43, 187] on div at bounding box center [43, 187] width 8 height 8
type input "1.36"
type input "2.50"
type input "10.82"
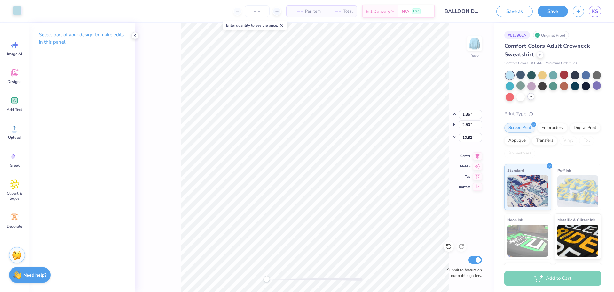
click at [19, 12] on div at bounding box center [17, 10] width 9 height 9
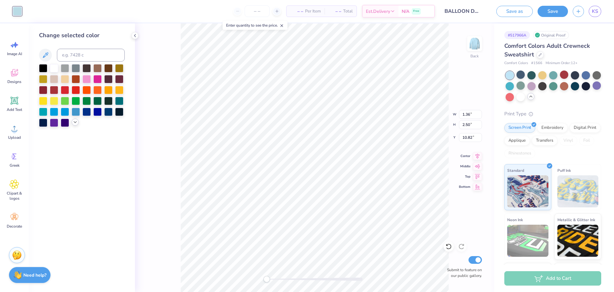
click at [73, 123] on icon at bounding box center [75, 121] width 5 height 5
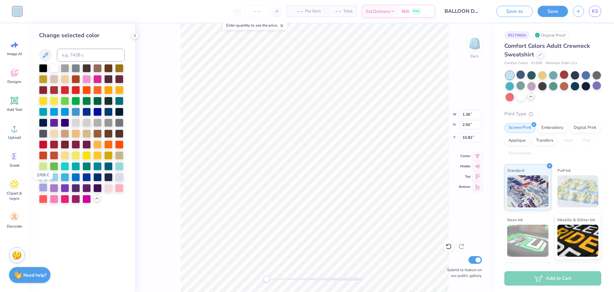
click at [47, 188] on div at bounding box center [43, 187] width 8 height 8
type input "1.10"
type input "1.74"
type input "11.47"
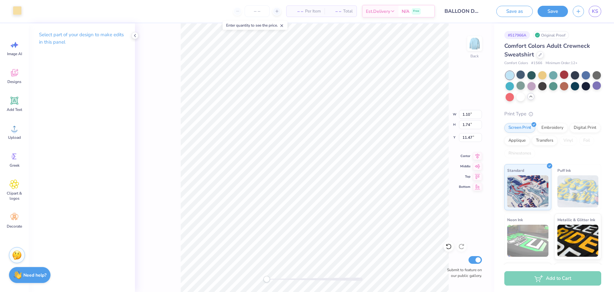
click at [16, 11] on div at bounding box center [17, 10] width 9 height 9
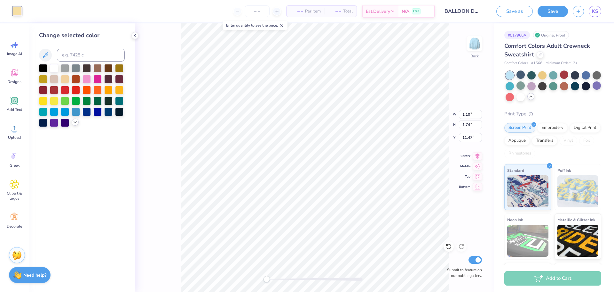
click at [73, 123] on icon at bounding box center [75, 121] width 5 height 5
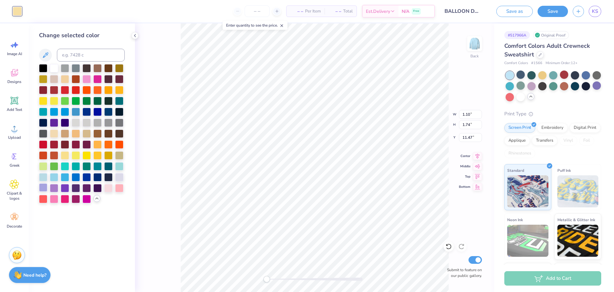
click at [46, 183] on div at bounding box center [43, 187] width 8 height 8
type input "5.30"
type input "5.34"
type input "6.87"
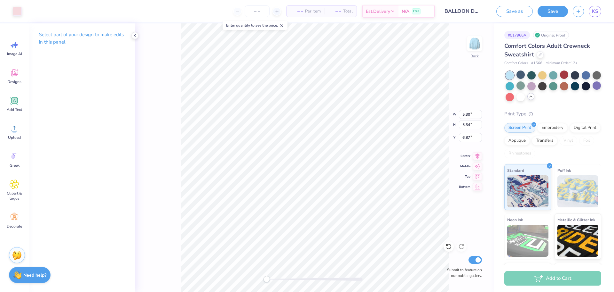
type input "1.02"
type input "2.18"
type input "8.54"
click at [17, 9] on div at bounding box center [17, 10] width 9 height 9
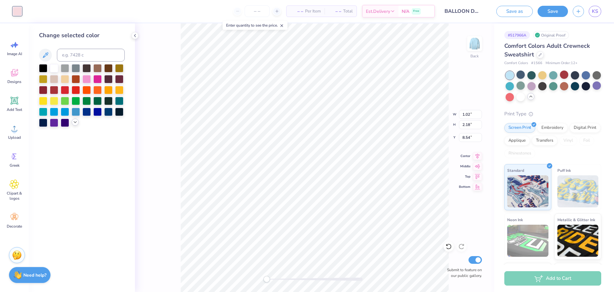
click at [75, 122] on icon at bounding box center [75, 121] width 5 height 5
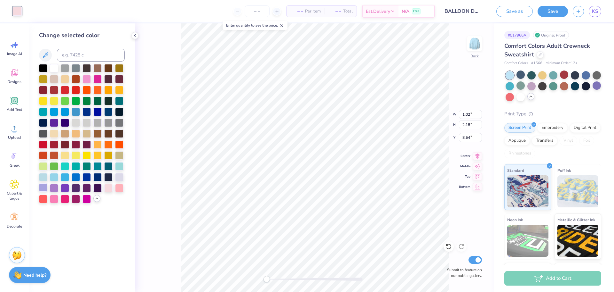
click at [43, 187] on div at bounding box center [43, 187] width 8 height 8
type input "1.98"
type input "1.29"
type input "8.09"
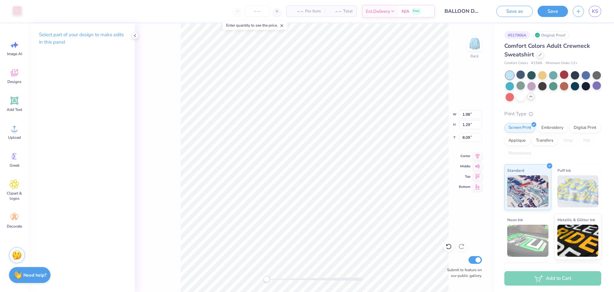
click at [21, 12] on div at bounding box center [17, 10] width 9 height 9
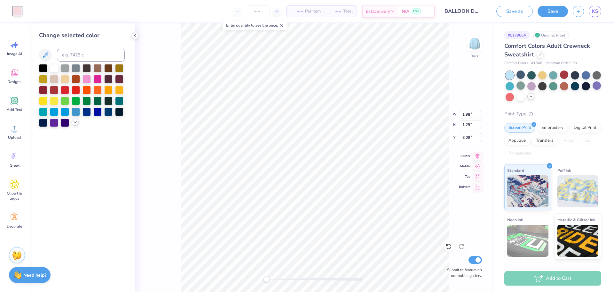
click at [75, 123] on polyline at bounding box center [75, 121] width 3 height 1
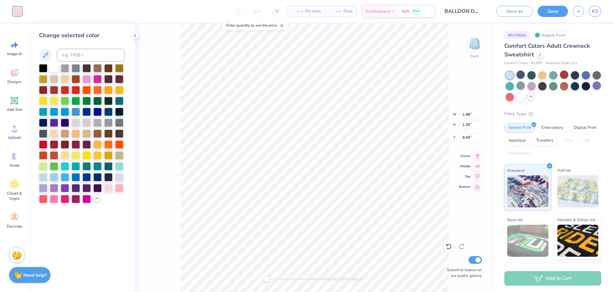
drag, startPoint x: 44, startPoint y: 189, endPoint x: 121, endPoint y: 161, distance: 82.3
click at [44, 189] on div at bounding box center [43, 188] width 8 height 8
type input "1.18"
type input "2.34"
type input "6.70"
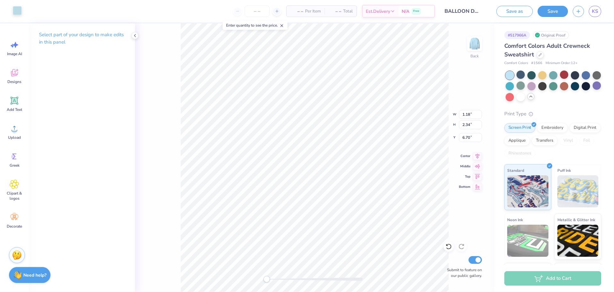
click at [19, 12] on div at bounding box center [17, 10] width 9 height 9
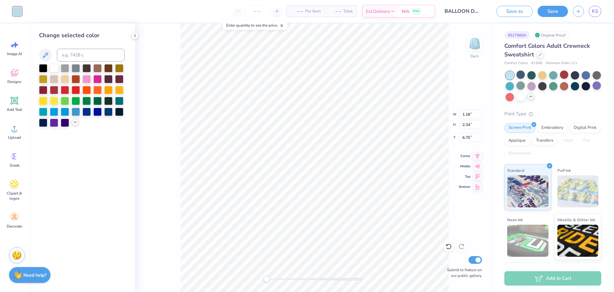
click at [73, 124] on div at bounding box center [75, 121] width 7 height 7
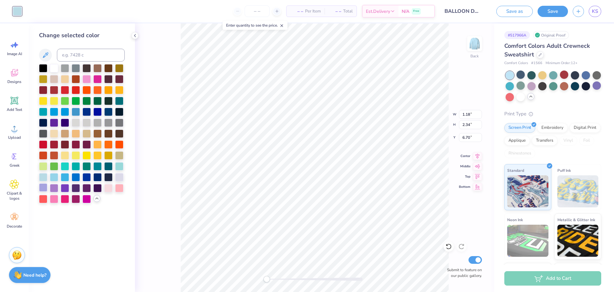
click at [42, 187] on div at bounding box center [43, 187] width 8 height 8
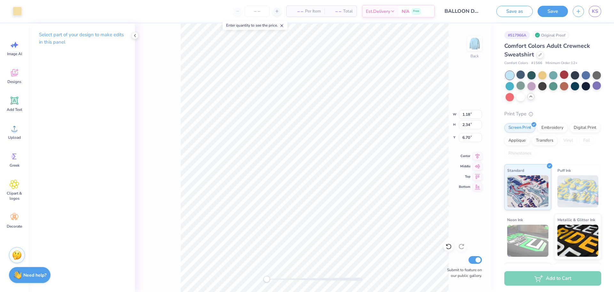
type input "1.14"
type input "1.75"
type input "9.01"
click at [15, 13] on div at bounding box center [17, 10] width 9 height 9
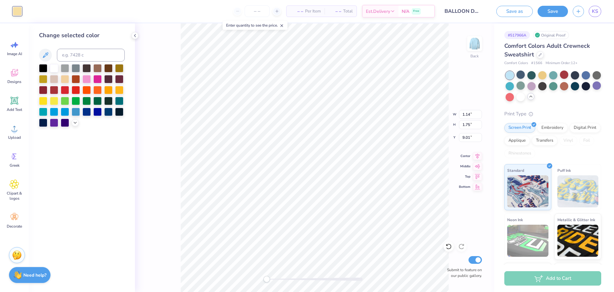
click at [71, 121] on div at bounding box center [82, 95] width 86 height 63
click at [75, 123] on icon at bounding box center [75, 121] width 5 height 5
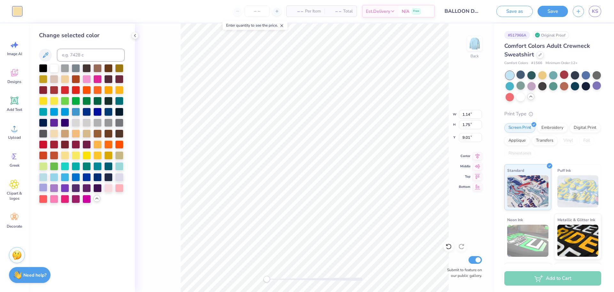
click at [44, 187] on div at bounding box center [43, 187] width 8 height 8
type input "1.99"
type input "1.29"
type input "6.18"
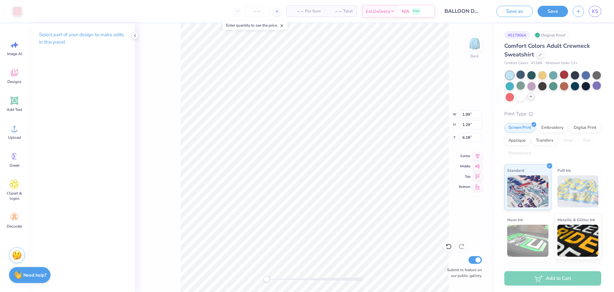
type input "1.17"
type input "2.35"
type input "4.79"
type input "3.14"
type input "2.67"
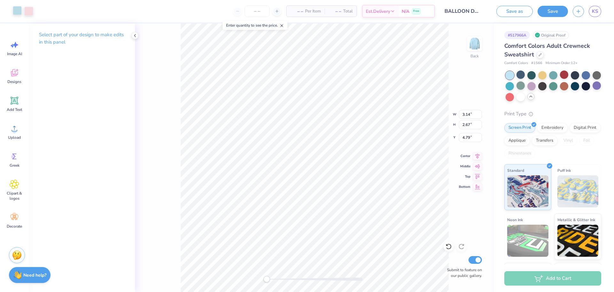
click at [20, 12] on div at bounding box center [17, 10] width 9 height 9
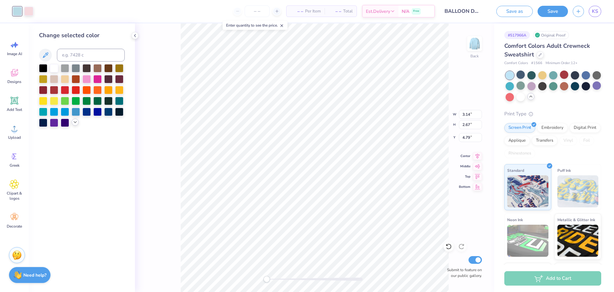
click at [77, 123] on icon at bounding box center [75, 121] width 5 height 5
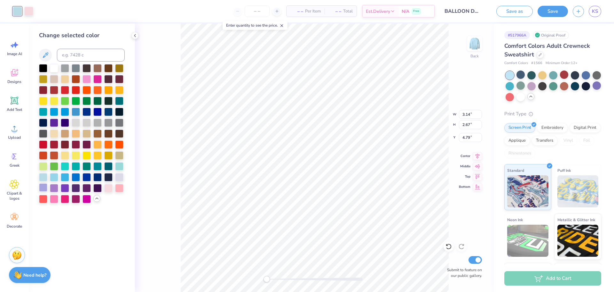
click at [43, 188] on div at bounding box center [43, 187] width 8 height 8
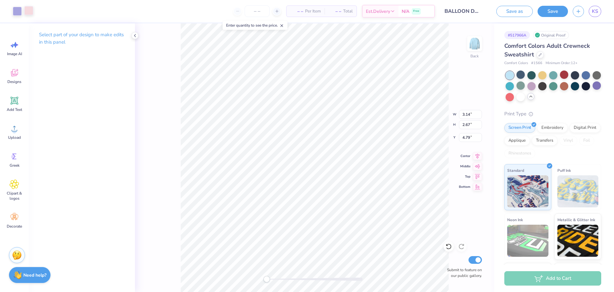
click at [31, 11] on div at bounding box center [28, 10] width 9 height 9
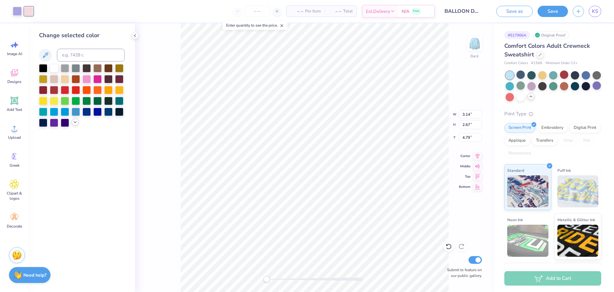
click at [72, 124] on div at bounding box center [75, 121] width 7 height 7
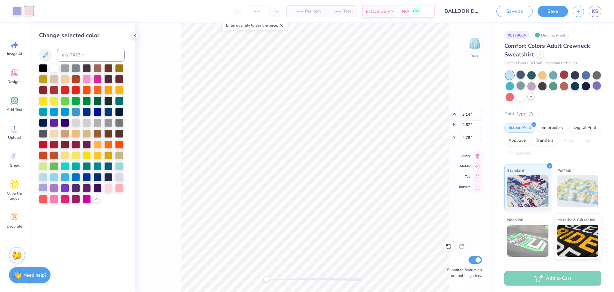
click at [44, 188] on div at bounding box center [43, 187] width 8 height 8
type input "1.03"
type input "3.58"
type input "9.78"
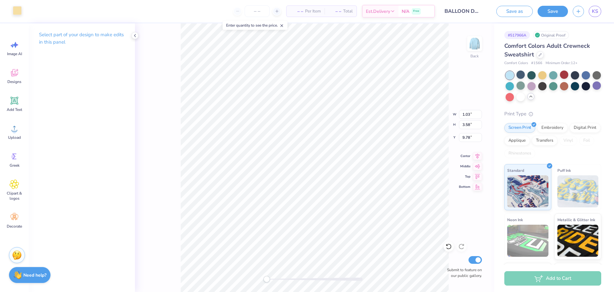
click at [18, 13] on div at bounding box center [17, 10] width 9 height 9
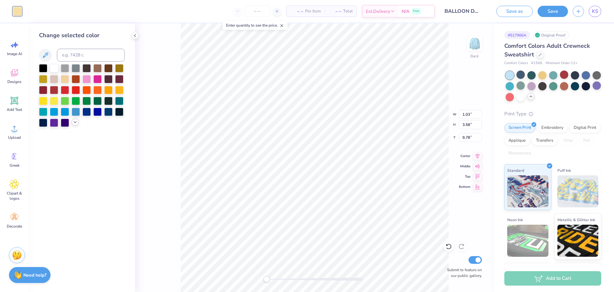
click at [77, 125] on div at bounding box center [75, 121] width 7 height 7
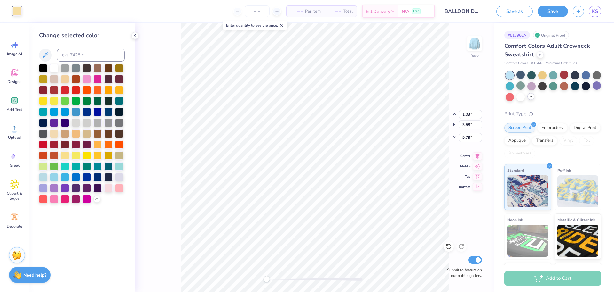
click at [35, 186] on div "Change selected color" at bounding box center [82, 157] width 106 height 268
click at [40, 186] on div at bounding box center [43, 187] width 8 height 8
type input "1.00"
type input "2.30"
type input "6.56"
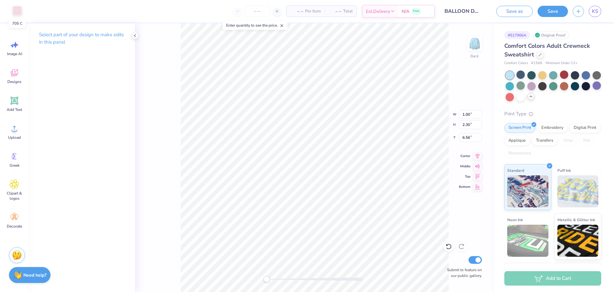
click at [16, 9] on div at bounding box center [17, 10] width 9 height 9
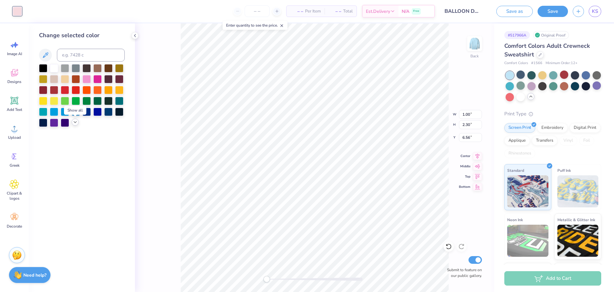
click at [74, 122] on icon at bounding box center [75, 121] width 5 height 5
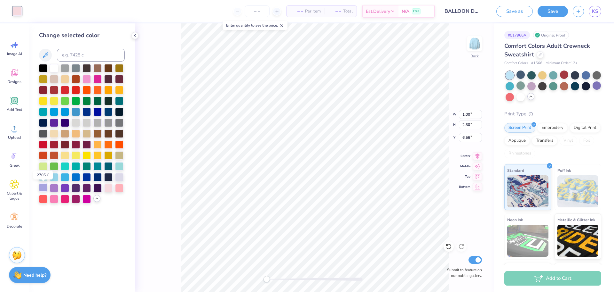
drag, startPoint x: 38, startPoint y: 189, endPoint x: 165, endPoint y: 144, distance: 134.0
click at [39, 189] on div at bounding box center [43, 188] width 8 height 8
type input "1.13"
type input "1.73"
type input "7.10"
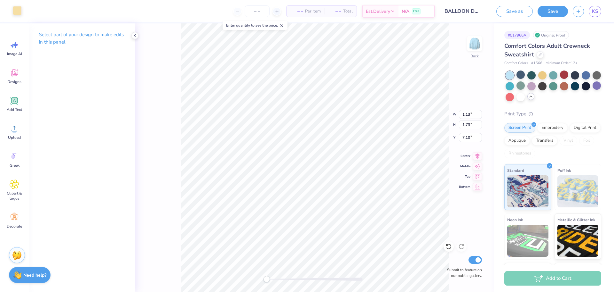
click at [20, 9] on div at bounding box center [17, 10] width 9 height 9
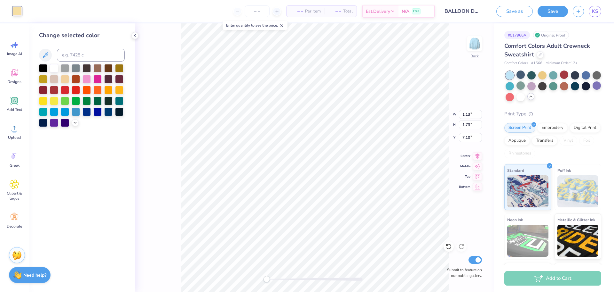
click at [70, 124] on div at bounding box center [82, 95] width 86 height 63
click at [73, 124] on div at bounding box center [75, 121] width 7 height 7
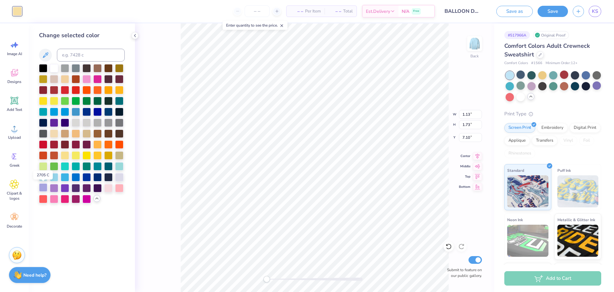
click at [45, 190] on div at bounding box center [43, 187] width 8 height 8
type input "0.29"
type input "0.36"
type input "8.26"
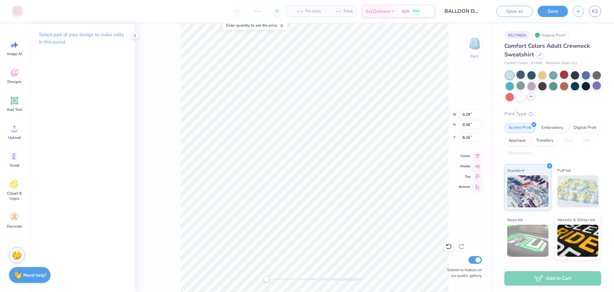
click at [16, 9] on div at bounding box center [17, 10] width 9 height 9
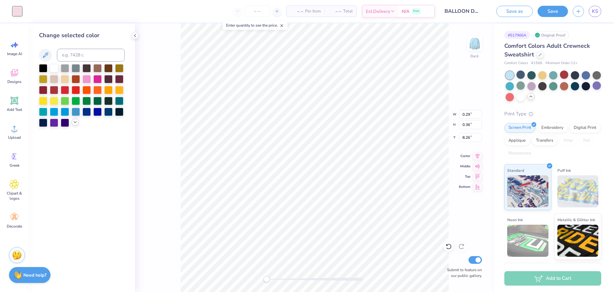
click at [75, 123] on icon at bounding box center [75, 121] width 5 height 5
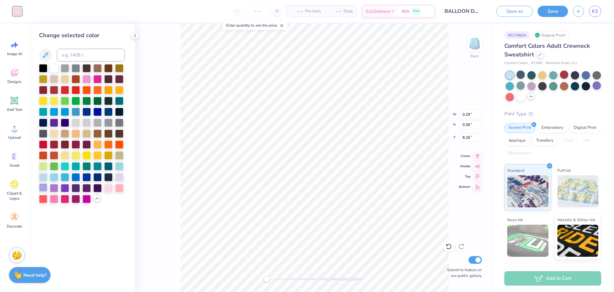
click at [44, 185] on div at bounding box center [43, 187] width 8 height 8
type input "0.28"
type input "6.35"
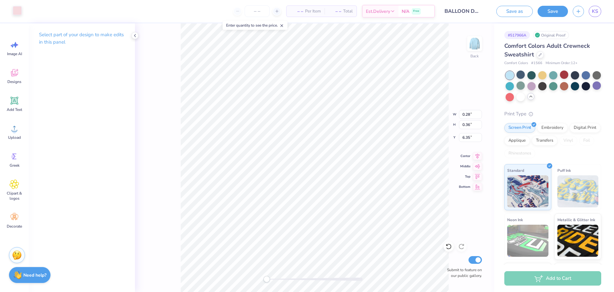
click at [18, 11] on div at bounding box center [17, 10] width 9 height 9
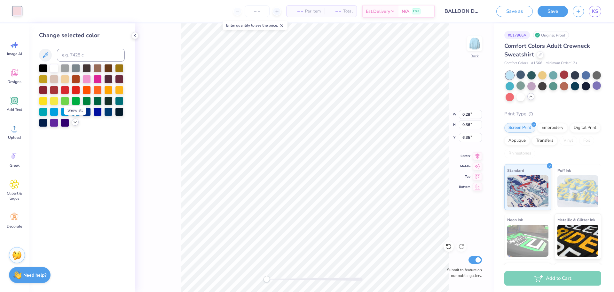
click at [77, 124] on div at bounding box center [75, 121] width 7 height 7
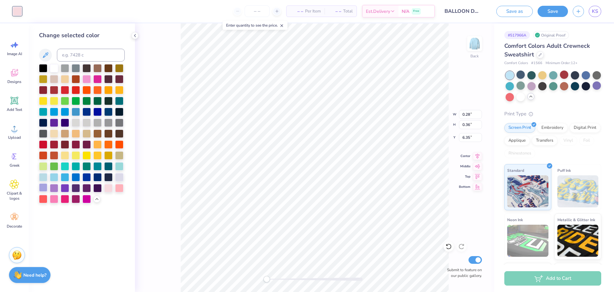
click at [43, 189] on div at bounding box center [43, 187] width 8 height 8
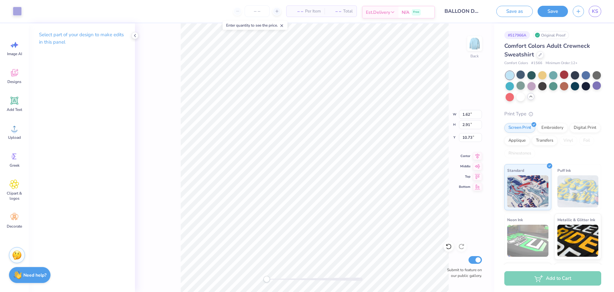
type input "1.62"
type input "2.91"
type input "10.73"
type input "1.98"
type input "1.29"
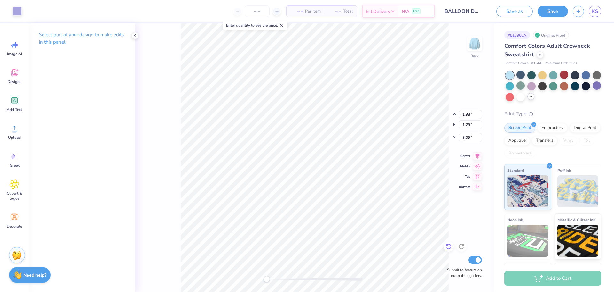
click at [445, 246] on div at bounding box center [449, 246] width 10 height 10
click at [447, 245] on icon at bounding box center [447, 244] width 1 height 1
type input "8.09"
click at [448, 246] on icon at bounding box center [449, 246] width 6 height 6
type input "2.01"
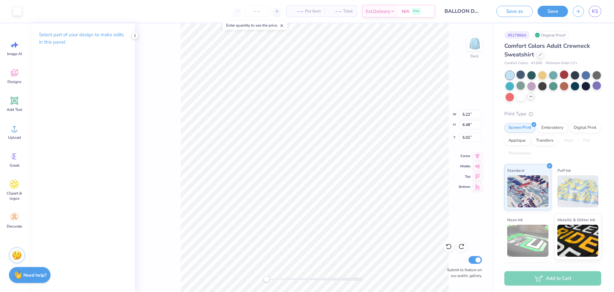
type input "4.47"
type input "8.73"
drag, startPoint x: 268, startPoint y: 279, endPoint x: 277, endPoint y: 280, distance: 9.4
click at [277, 280] on div "Accessibility label" at bounding box center [277, 279] width 6 height 6
type input "11.05"
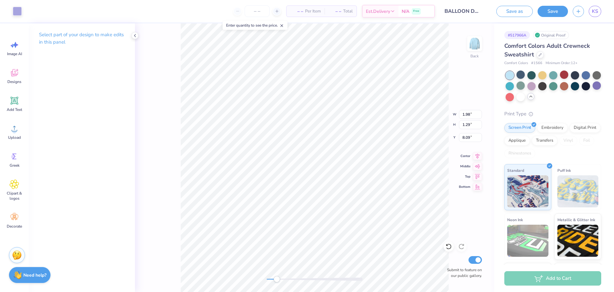
type input "9.11"
type input "4.66"
type input "2.02"
type input "1.32"
type input "11.05"
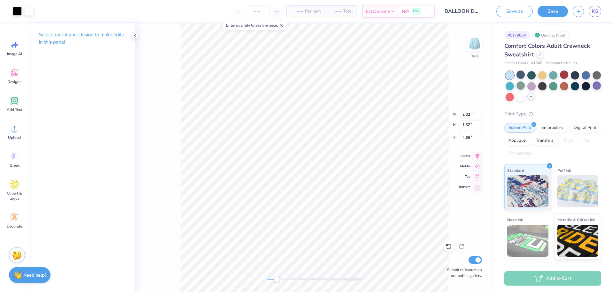
type input "9.11"
click at [447, 245] on icon at bounding box center [447, 244] width 1 height 1
type input "4.66"
click at [268, 285] on div "Back Submit to feature on our public gallery." at bounding box center [314, 157] width 359 height 268
click at [593, 90] on div at bounding box center [597, 85] width 8 height 8
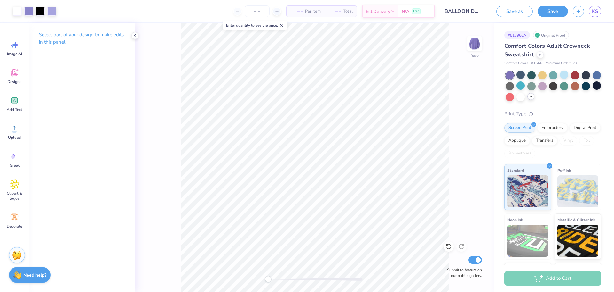
click at [533, 96] on polyline at bounding box center [531, 96] width 3 height 1
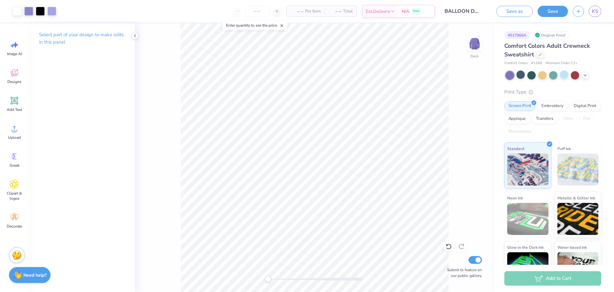
drag, startPoint x: 587, startPoint y: 76, endPoint x: 583, endPoint y: 79, distance: 4.1
click at [587, 76] on icon at bounding box center [585, 75] width 5 height 5
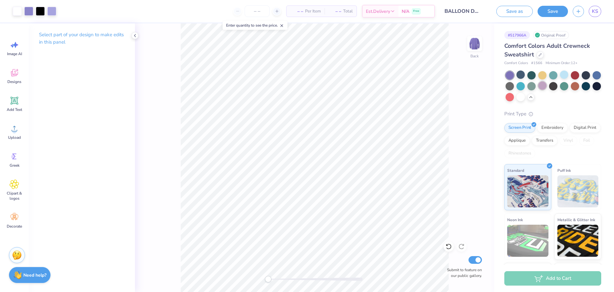
click at [547, 86] on div at bounding box center [543, 85] width 8 height 8
click at [525, 95] on div at bounding box center [521, 96] width 8 height 8
click at [525, 85] on div at bounding box center [521, 85] width 8 height 8
click at [554, 75] on div at bounding box center [554, 75] width 8 height 8
click at [552, 74] on div at bounding box center [554, 74] width 8 height 8
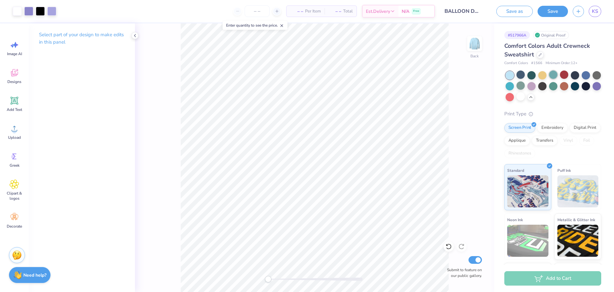
click at [550, 76] on div at bounding box center [554, 74] width 8 height 8
click at [514, 87] on div at bounding box center [510, 85] width 8 height 8
click at [593, 90] on div at bounding box center [597, 85] width 8 height 8
click at [525, 86] on div at bounding box center [521, 85] width 8 height 8
click at [547, 99] on div at bounding box center [554, 86] width 96 height 30
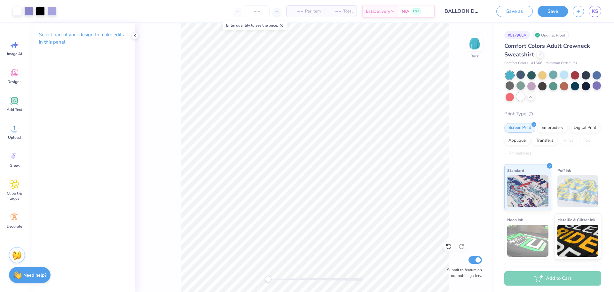
click at [525, 96] on div at bounding box center [521, 96] width 8 height 8
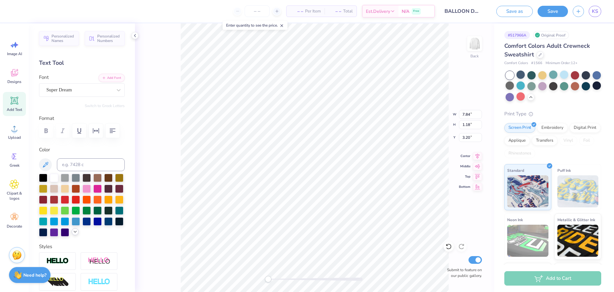
click at [73, 234] on icon at bounding box center [75, 231] width 5 height 5
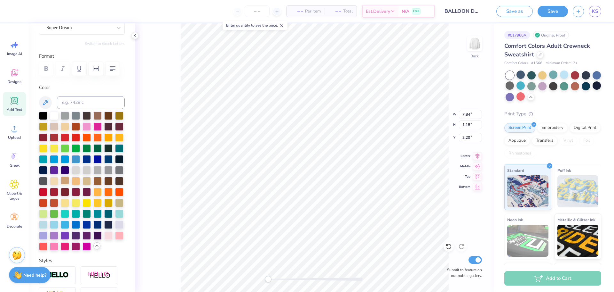
scroll to position [64, 0]
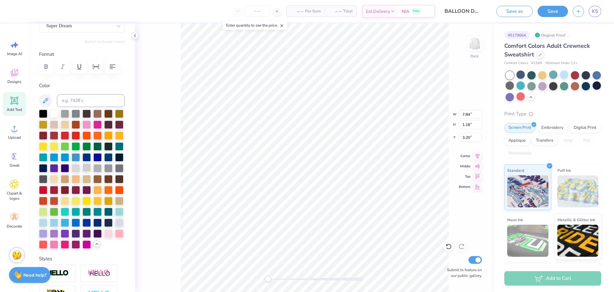
click at [83, 172] on div at bounding box center [87, 167] width 8 height 8
click at [72, 172] on div at bounding box center [76, 167] width 8 height 8
click at [52, 112] on div at bounding box center [54, 113] width 8 height 8
drag, startPoint x: 17, startPoint y: 12, endPoint x: 19, endPoint y: 16, distance: 4.9
click at [16, 12] on div at bounding box center [17, 10] width 9 height 9
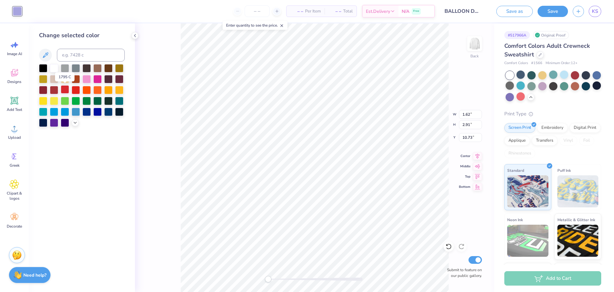
click at [66, 88] on div at bounding box center [65, 89] width 8 height 8
type input "1.36"
type input "2.50"
type input "10.82"
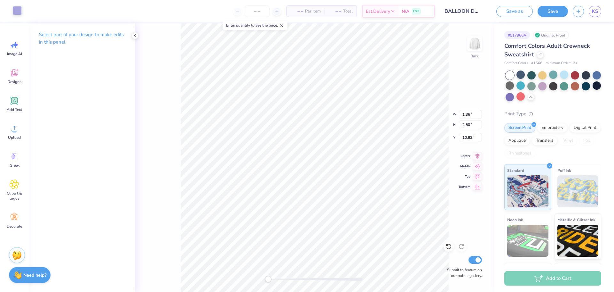
click at [16, 10] on div at bounding box center [17, 10] width 9 height 9
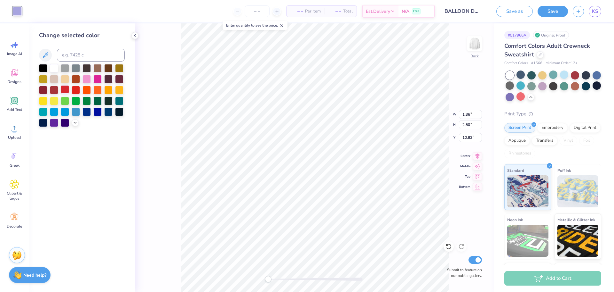
click at [67, 89] on div at bounding box center [65, 89] width 8 height 8
type input "1.10"
type input "1.74"
type input "11.47"
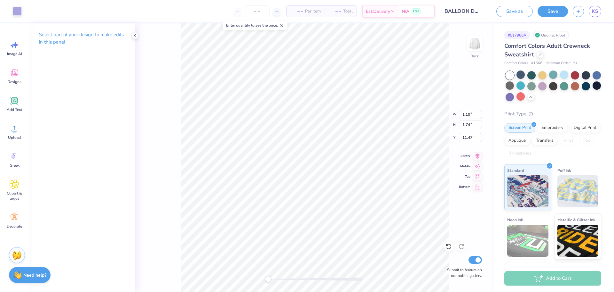
type input "1.46"
type input "1.12"
type input "10.32"
click at [449, 246] on icon at bounding box center [449, 246] width 6 height 6
type input "1.82"
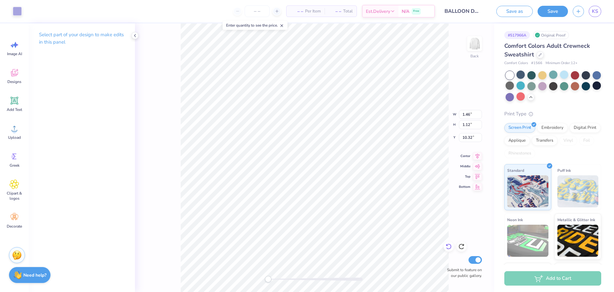
type input "2.90"
click at [20, 11] on div at bounding box center [17, 10] width 9 height 9
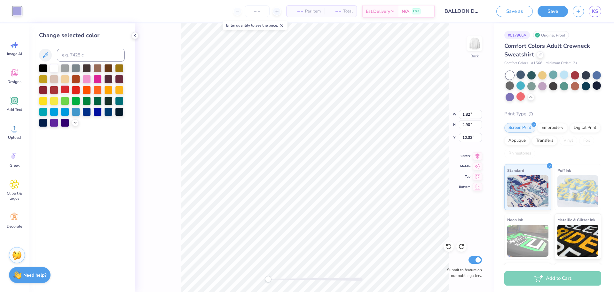
click at [64, 89] on div at bounding box center [65, 89] width 8 height 8
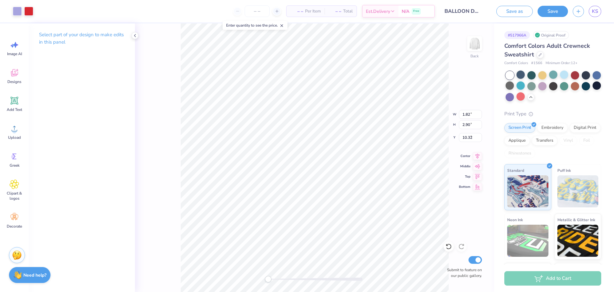
type input "5.10"
type input "6.52"
type input "6.70"
click at [17, 12] on div at bounding box center [17, 10] width 9 height 9
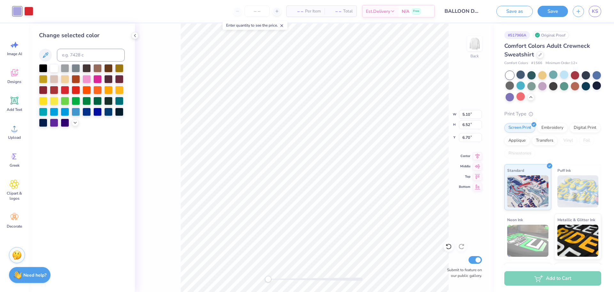
click at [65, 88] on div at bounding box center [65, 90] width 8 height 8
click at [16, 8] on div at bounding box center [17, 11] width 9 height 9
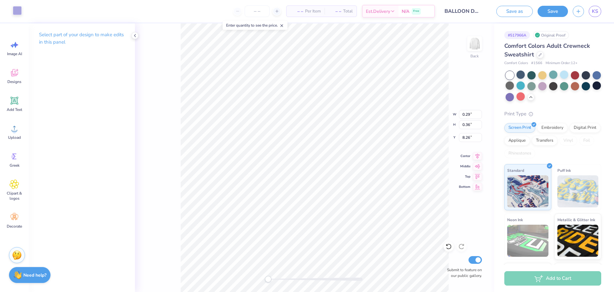
click at [17, 8] on div at bounding box center [17, 10] width 9 height 9
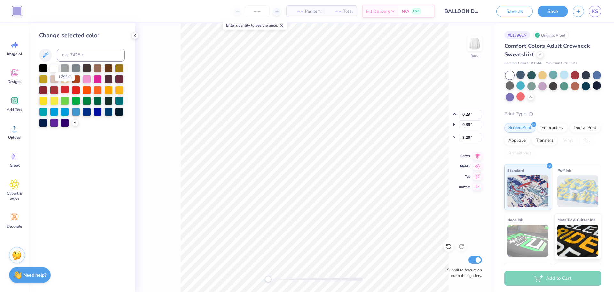
click at [67, 87] on div at bounding box center [65, 89] width 8 height 8
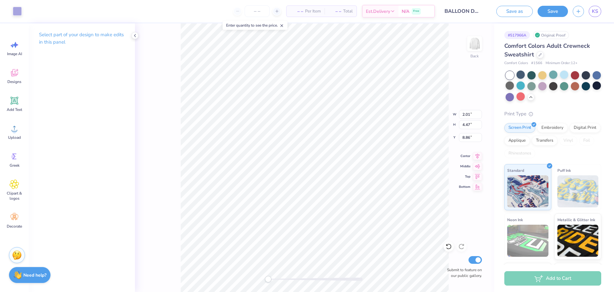
type input "2.01"
type input "4.47"
type input "8.86"
click at [16, 13] on div at bounding box center [17, 10] width 9 height 9
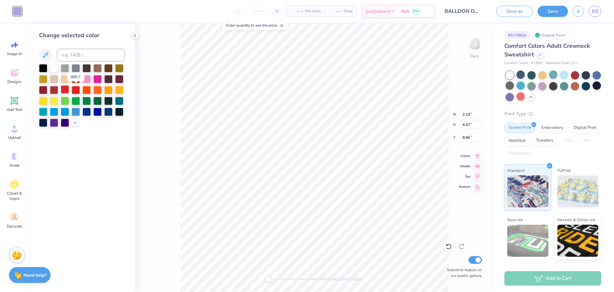
click at [67, 89] on div at bounding box center [65, 89] width 8 height 8
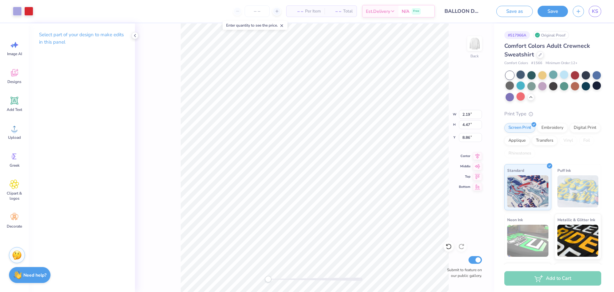
type input "5.67"
type input "8.63"
type input "4.79"
click at [19, 14] on div at bounding box center [17, 10] width 9 height 9
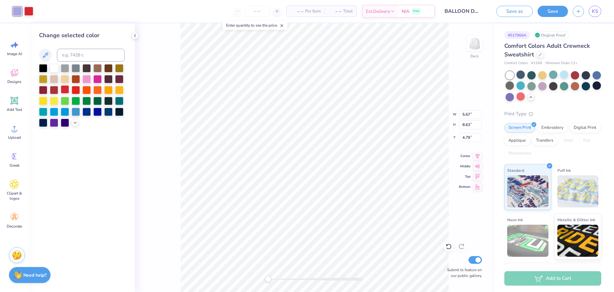
click at [68, 92] on div at bounding box center [65, 89] width 8 height 8
click at [122, 173] on div "Change selected color" at bounding box center [82, 157] width 106 height 268
type input "0.28"
type input "0.36"
type input "6.35"
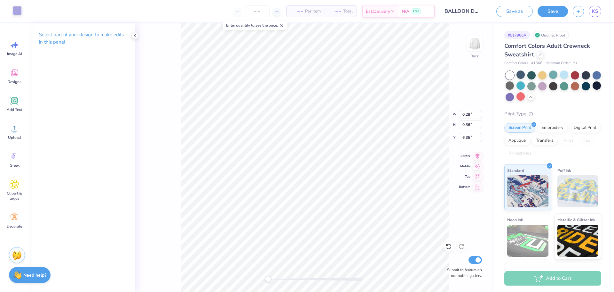
click at [17, 14] on div at bounding box center [17, 10] width 9 height 9
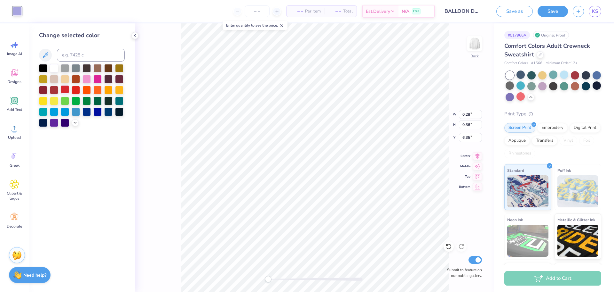
click at [66, 88] on div at bounding box center [65, 89] width 8 height 8
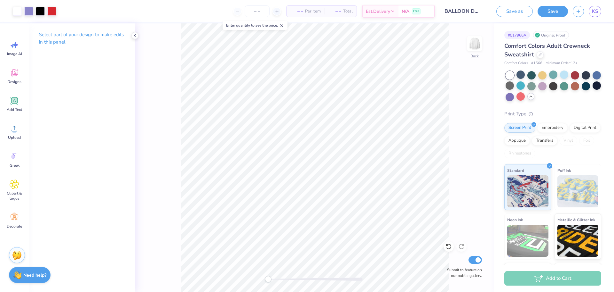
click at [534, 95] on icon at bounding box center [531, 96] width 5 height 5
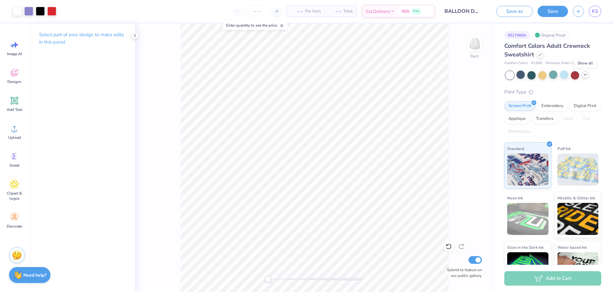
click at [589, 74] on div at bounding box center [585, 74] width 7 height 7
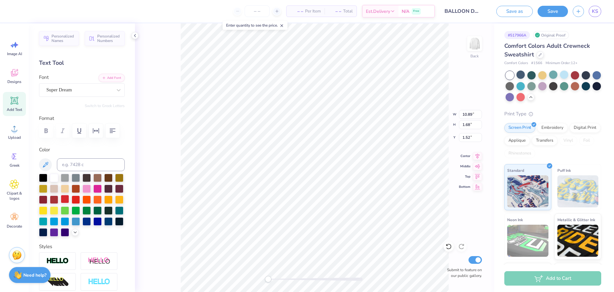
click at [69, 198] on div at bounding box center [65, 199] width 8 height 8
type input "7.84"
type input "1.18"
type input "3.20"
click at [69, 200] on div at bounding box center [65, 199] width 8 height 8
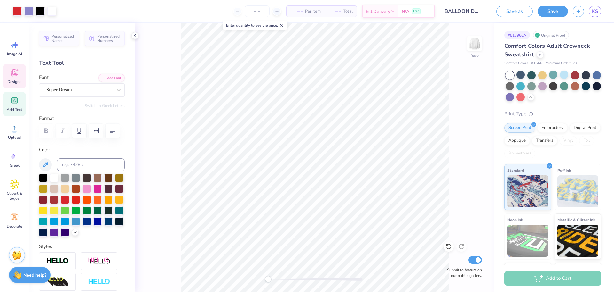
click at [21, 65] on div "Designs" at bounding box center [14, 76] width 23 height 24
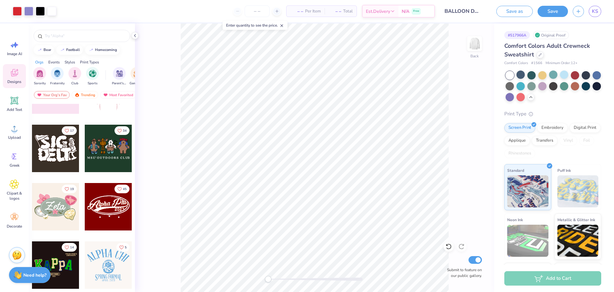
scroll to position [192, 0]
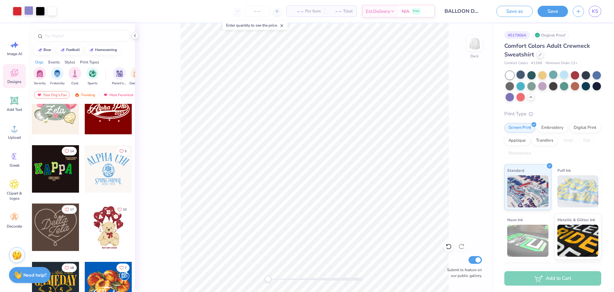
click at [30, 11] on div at bounding box center [28, 10] width 9 height 9
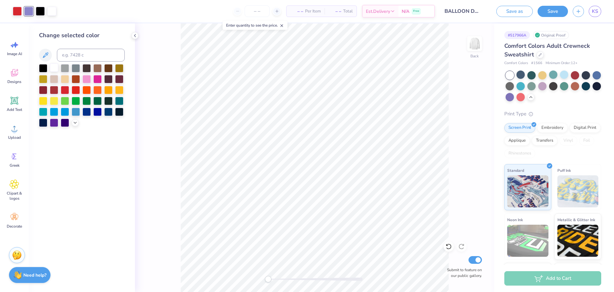
click at [54, 68] on div at bounding box center [54, 67] width 8 height 8
click at [78, 119] on div at bounding box center [82, 95] width 86 height 63
click at [74, 124] on div at bounding box center [75, 121] width 7 height 7
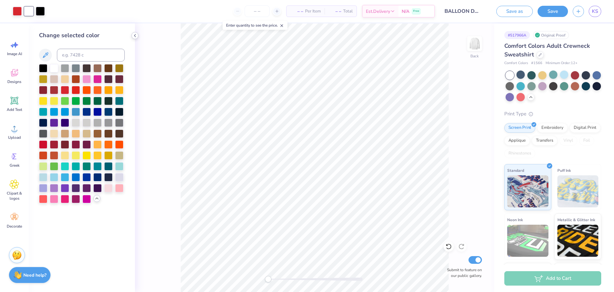
click at [132, 37] on div at bounding box center [135, 35] width 7 height 7
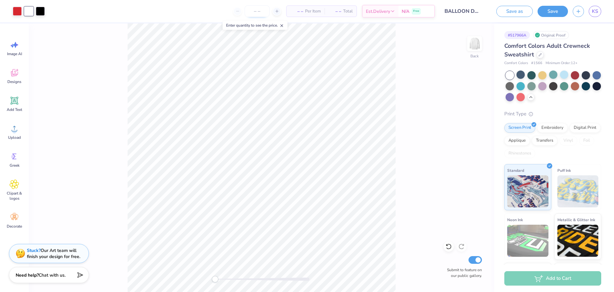
click at [253, 10] on input "number" at bounding box center [257, 11] width 25 height 12
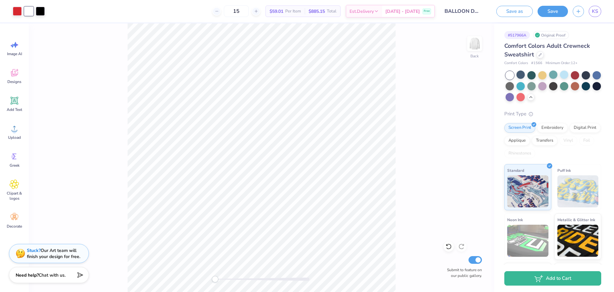
click at [415, 150] on div "Back Submit to feature on our public gallery." at bounding box center [262, 157] width 466 height 268
click at [249, 14] on input "15" at bounding box center [236, 11] width 25 height 12
type input "1"
type input "20"
click at [414, 100] on div "Back Submit to feature on our public gallery." at bounding box center [262, 157] width 466 height 268
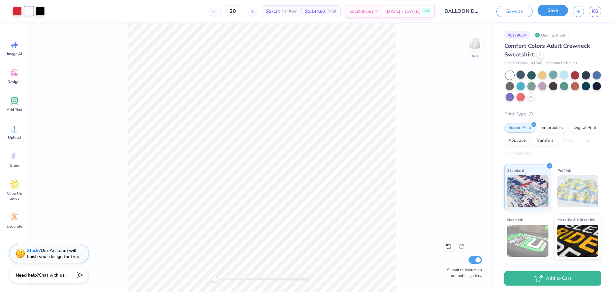
click at [551, 12] on button "Save" at bounding box center [553, 10] width 30 height 11
